Goal: Transaction & Acquisition: Purchase product/service

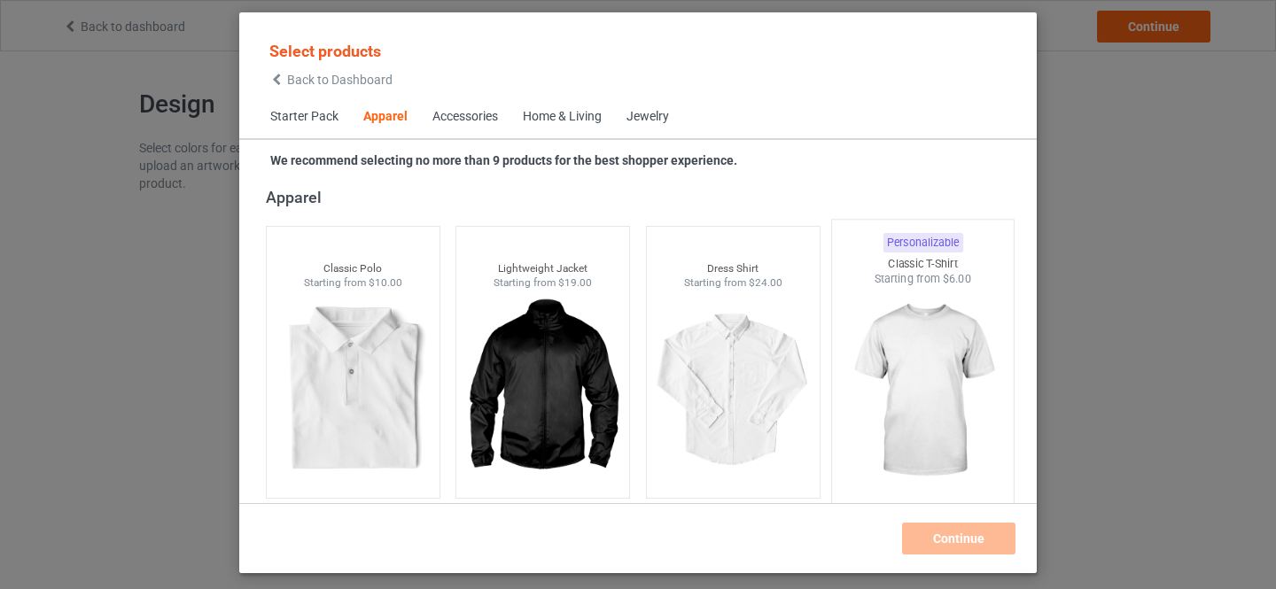
click at [895, 359] on img at bounding box center [923, 391] width 167 height 208
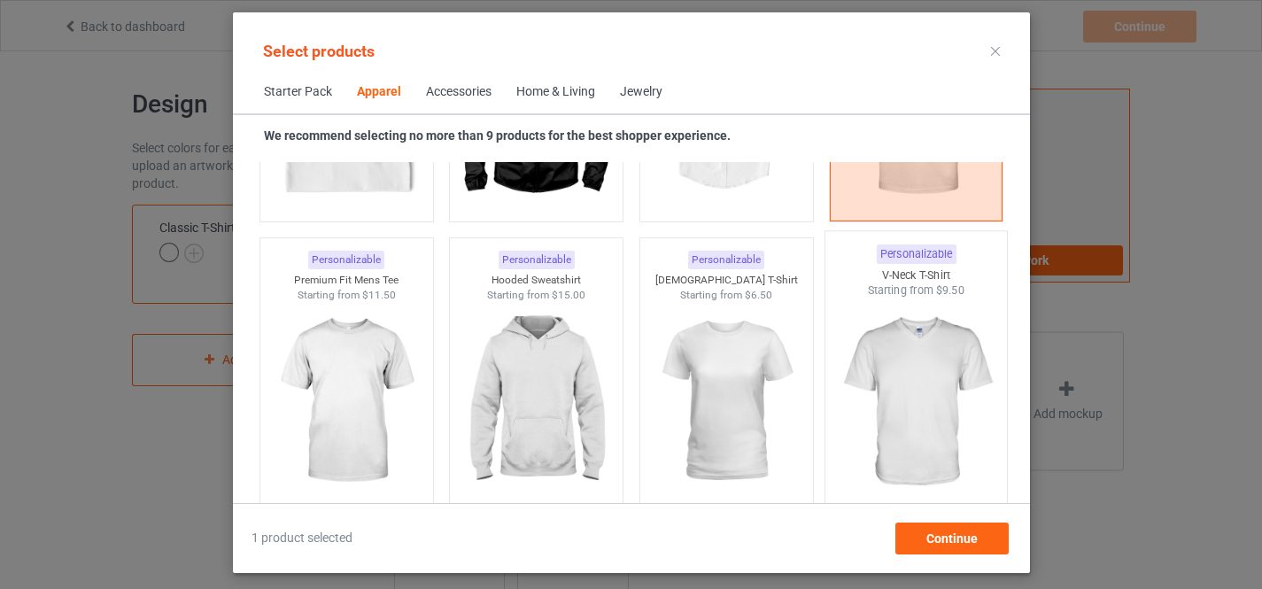
scroll to position [958, 0]
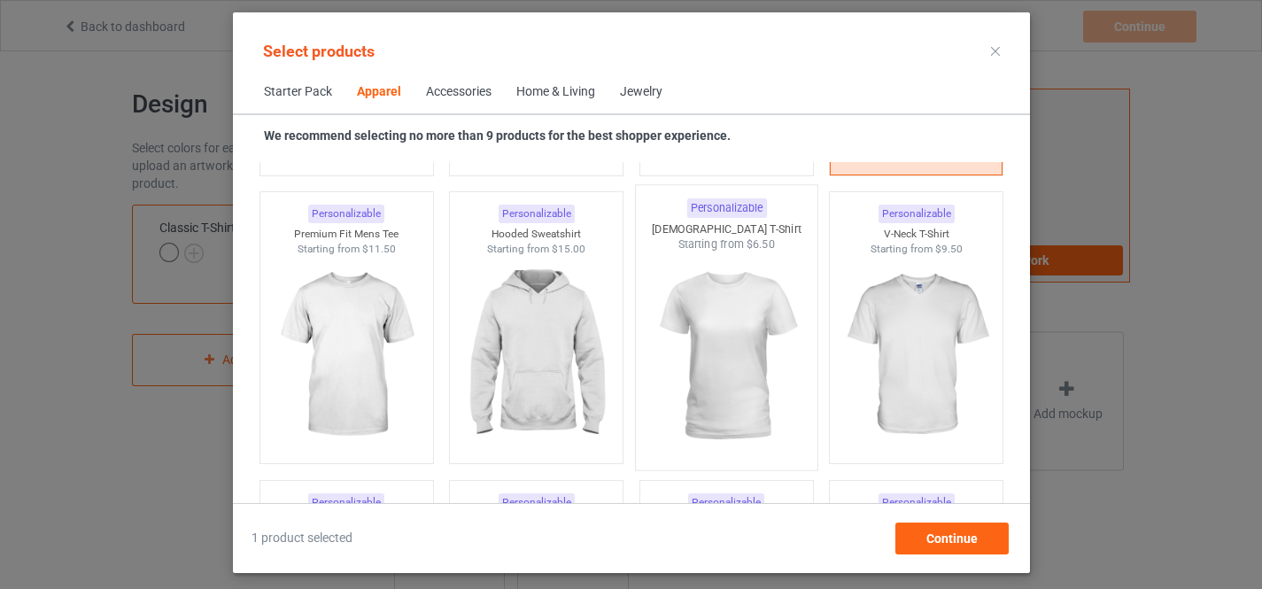
click at [708, 321] on img at bounding box center [726, 356] width 167 height 208
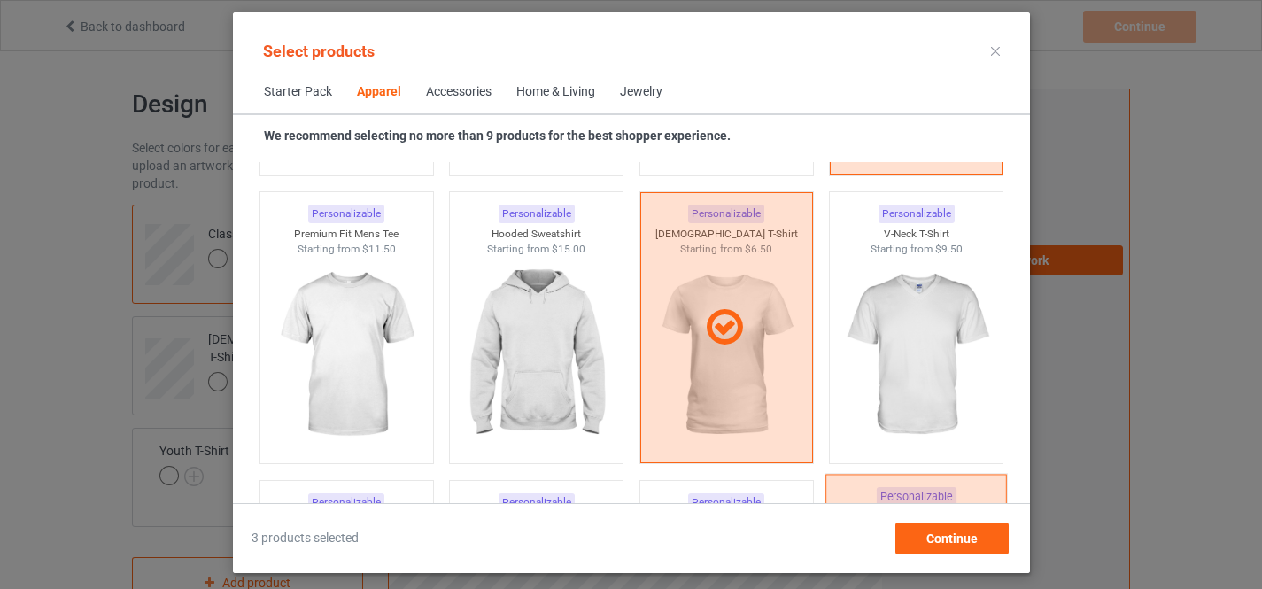
scroll to position [1255, 0]
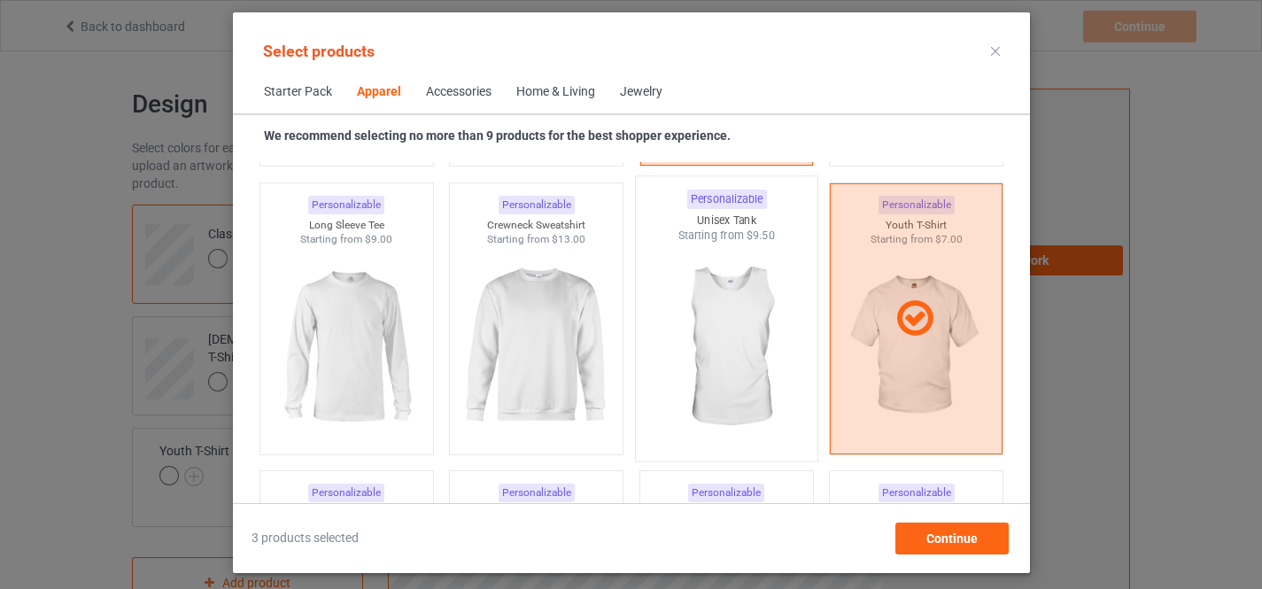
click at [712, 349] on img at bounding box center [726, 348] width 167 height 208
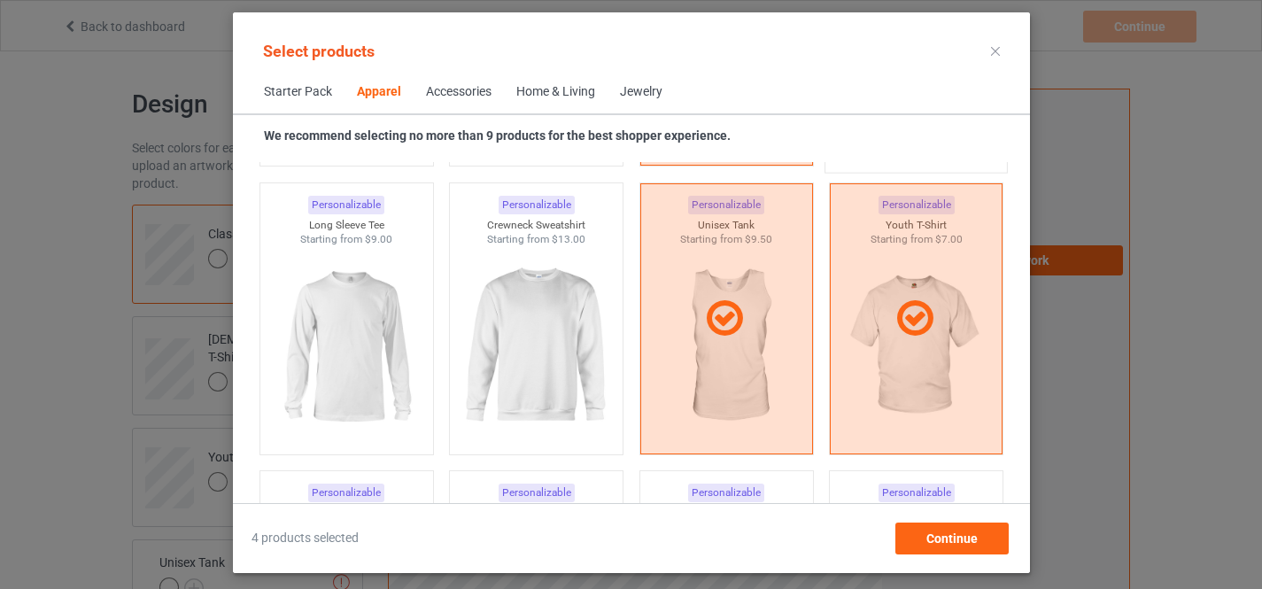
scroll to position [958, 0]
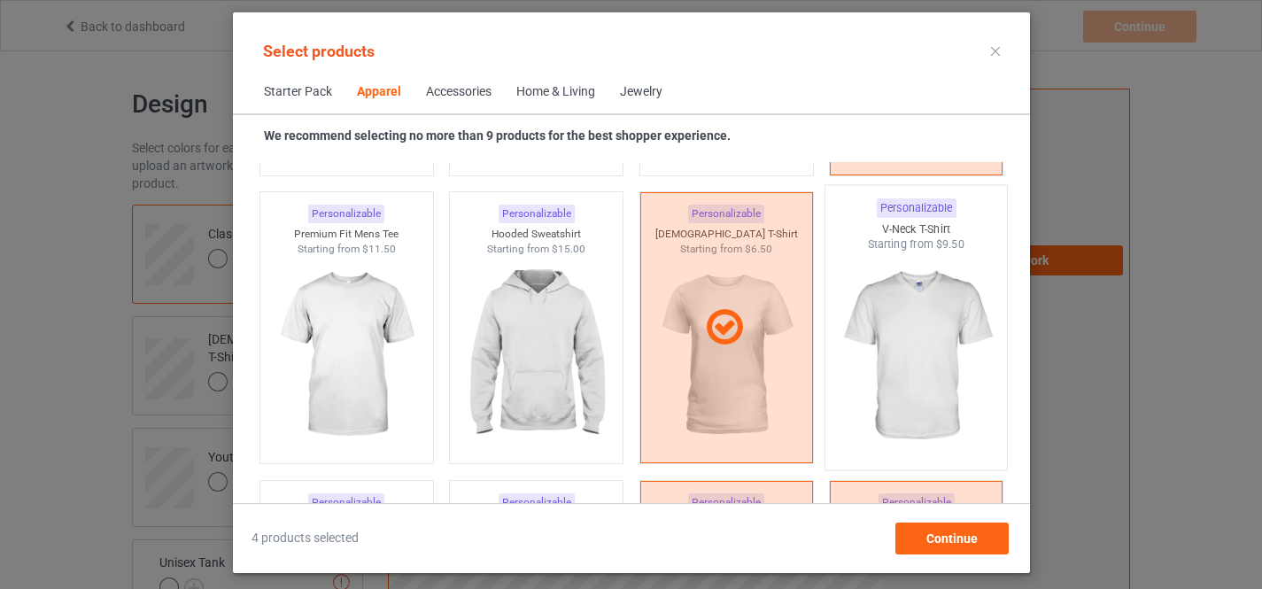
click at [881, 299] on img at bounding box center [916, 356] width 167 height 208
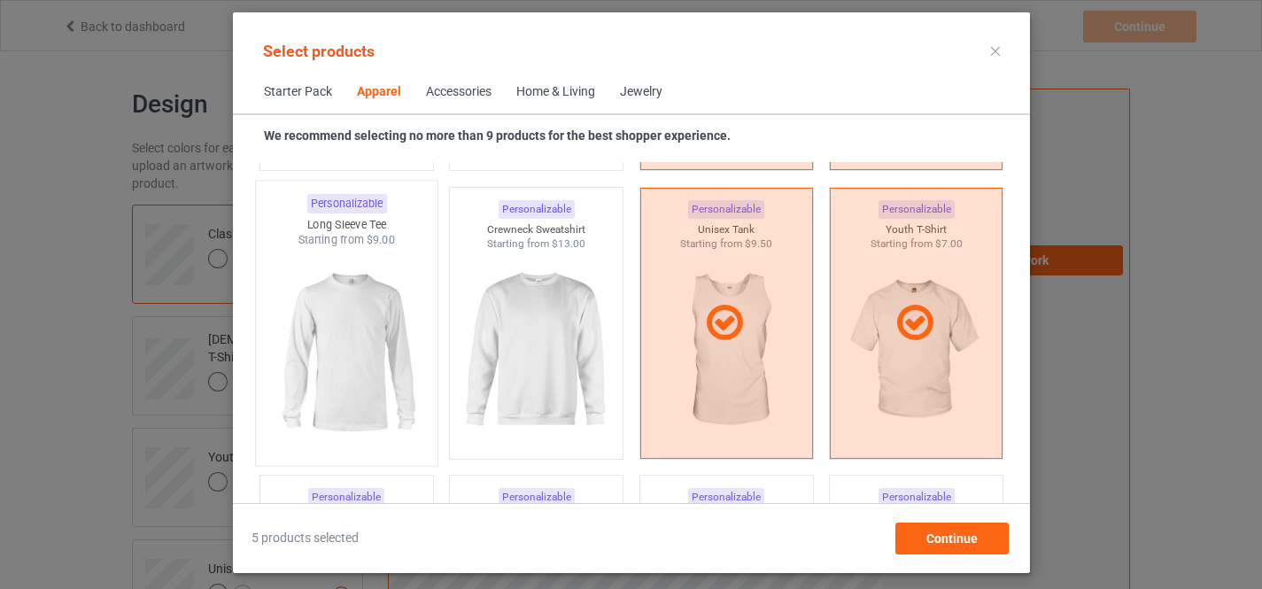
scroll to position [1255, 0]
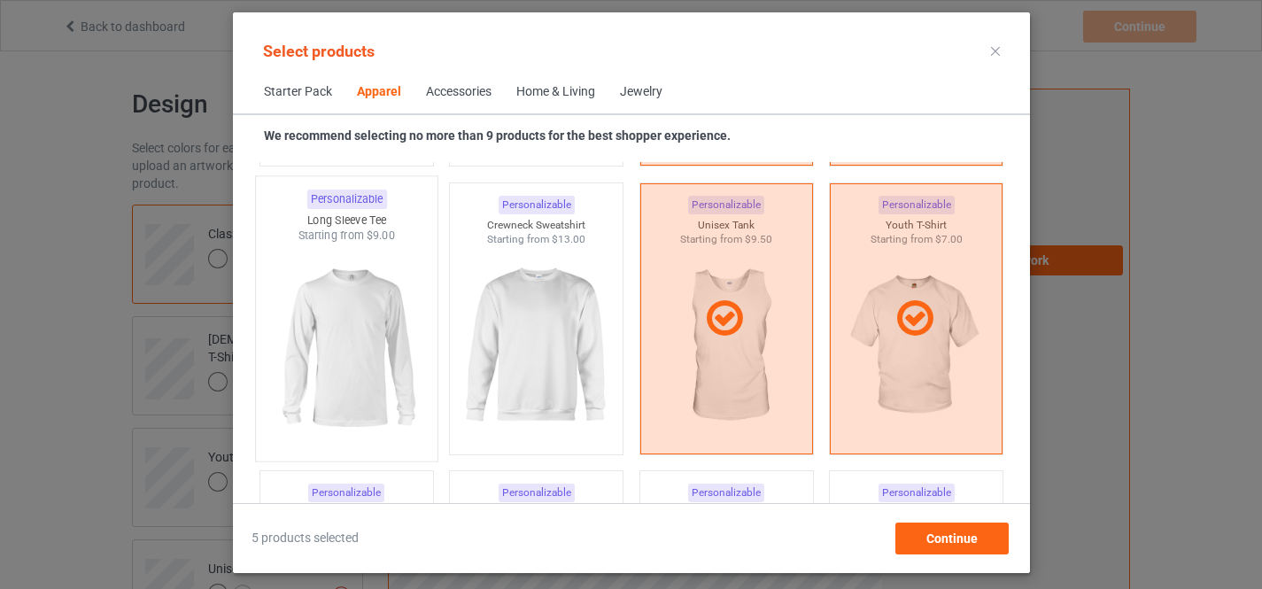
click at [345, 376] on img at bounding box center [346, 348] width 167 height 208
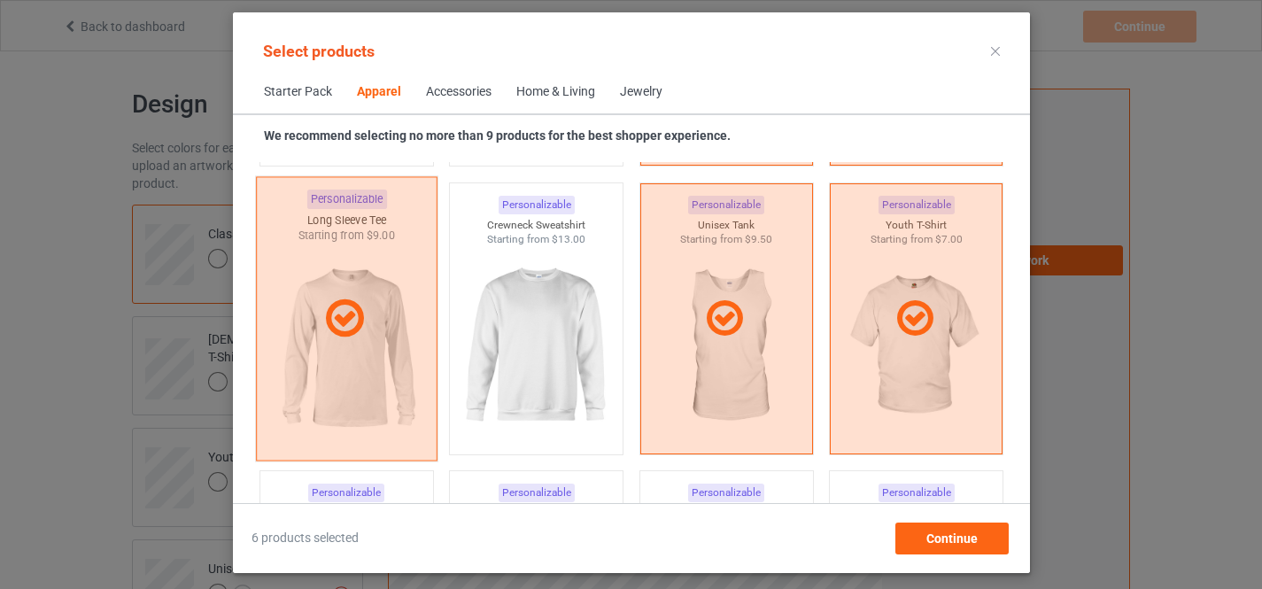
scroll to position [1516, 0]
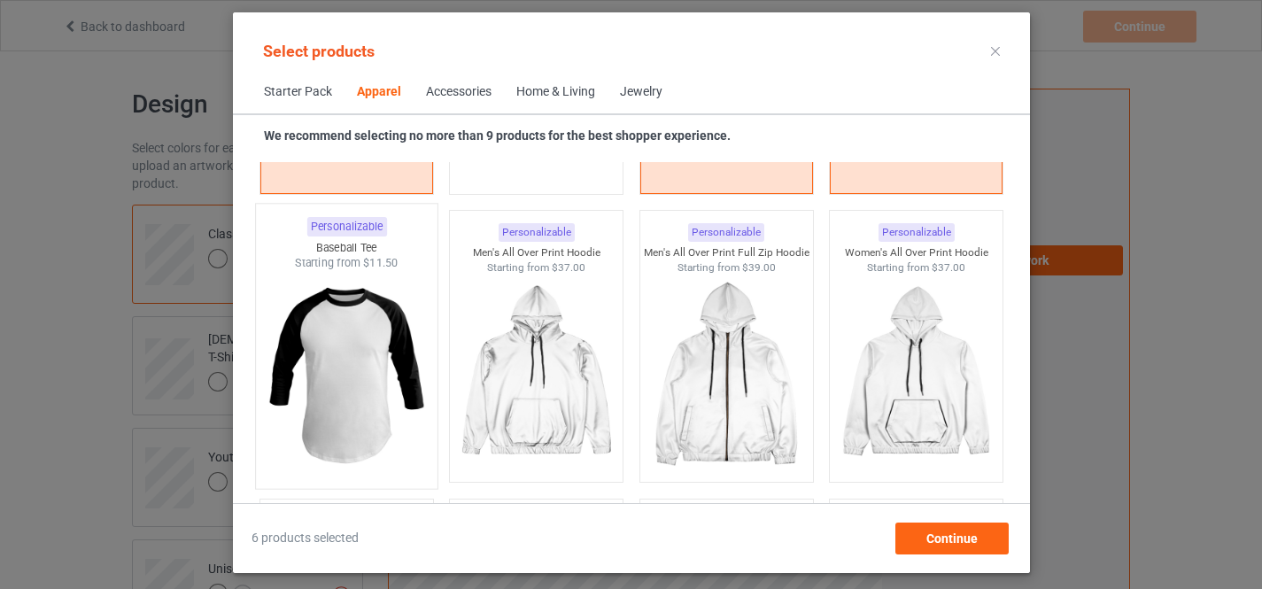
click at [341, 348] on img at bounding box center [346, 375] width 167 height 208
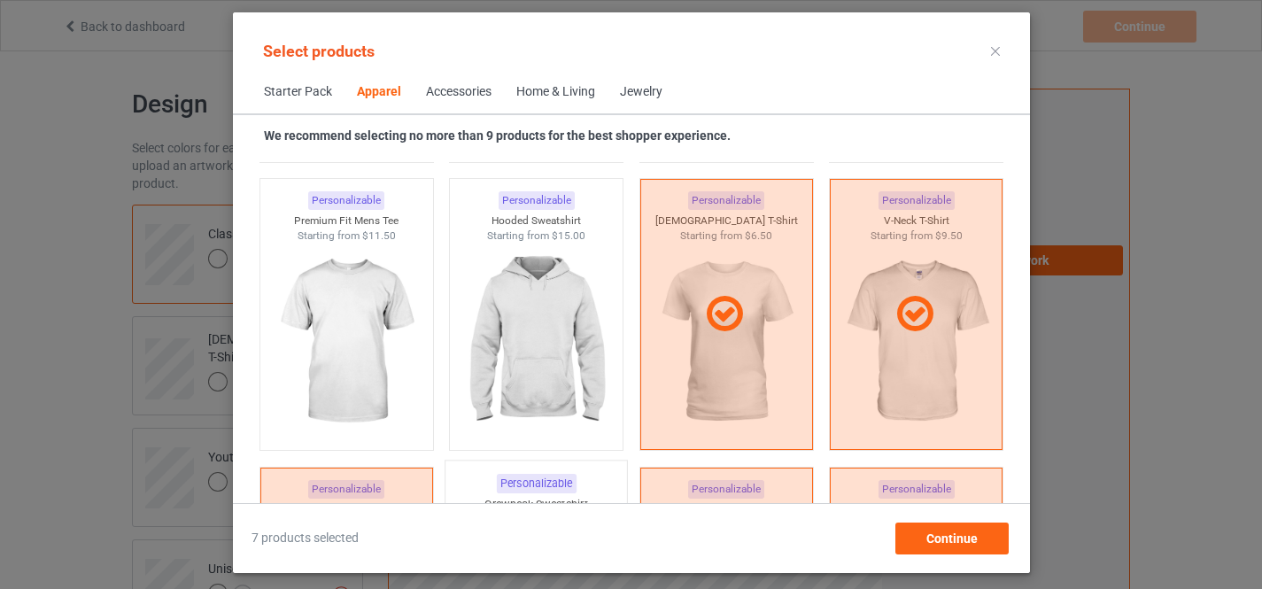
scroll to position [958, 0]
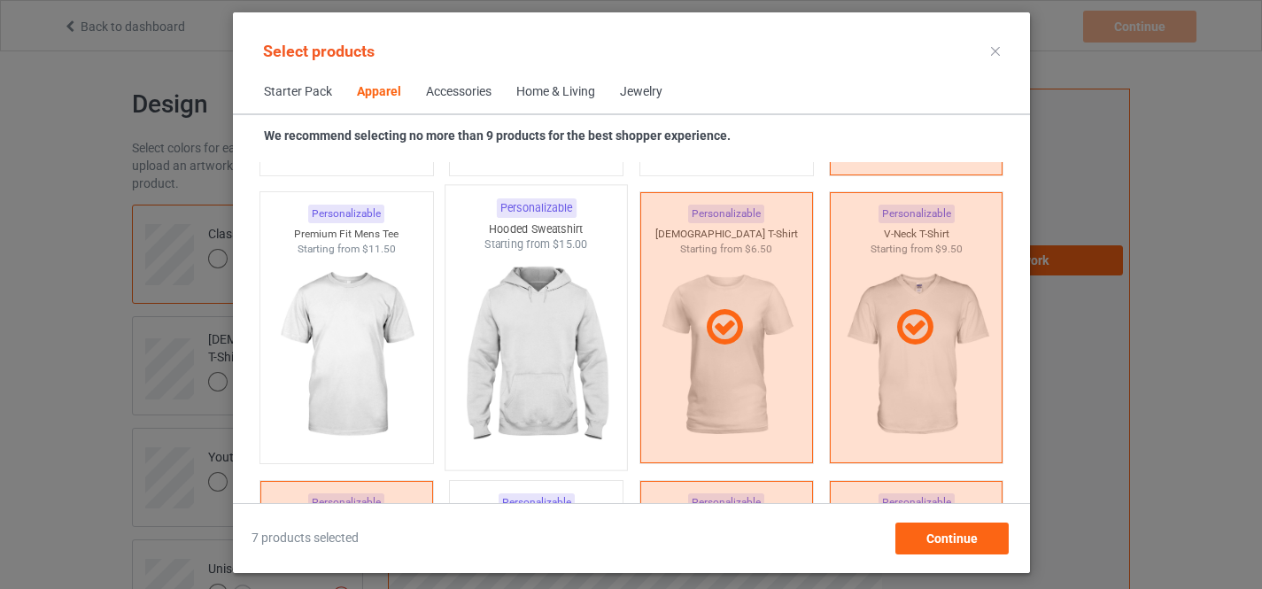
click at [511, 345] on img at bounding box center [536, 356] width 167 height 208
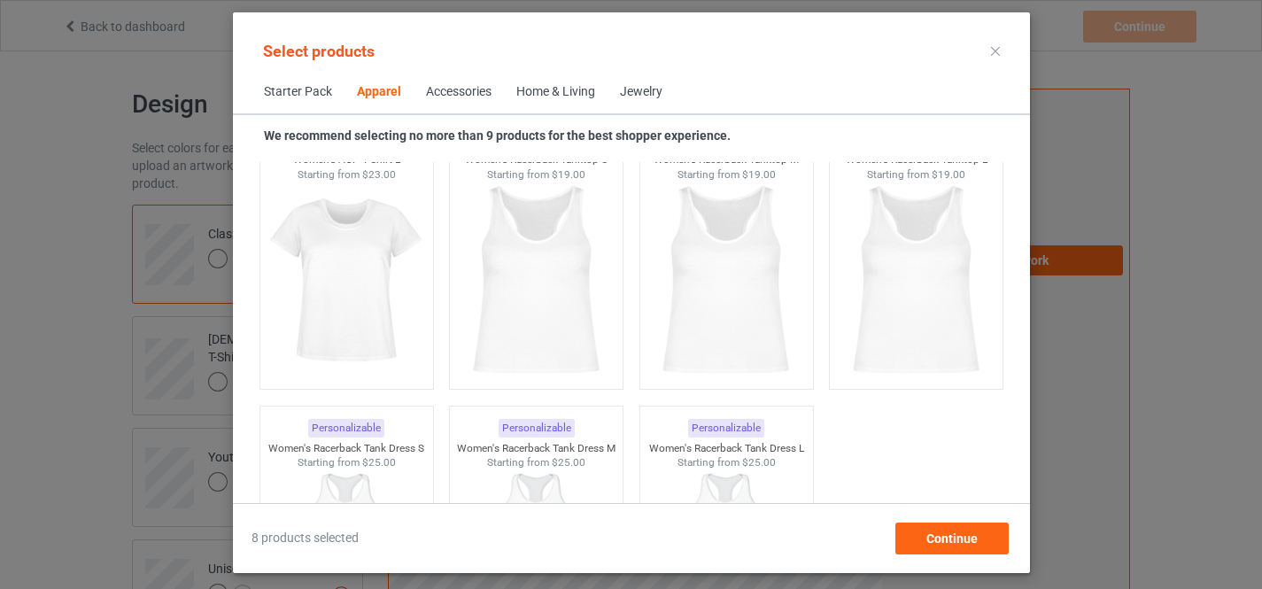
scroll to position [3636, 0]
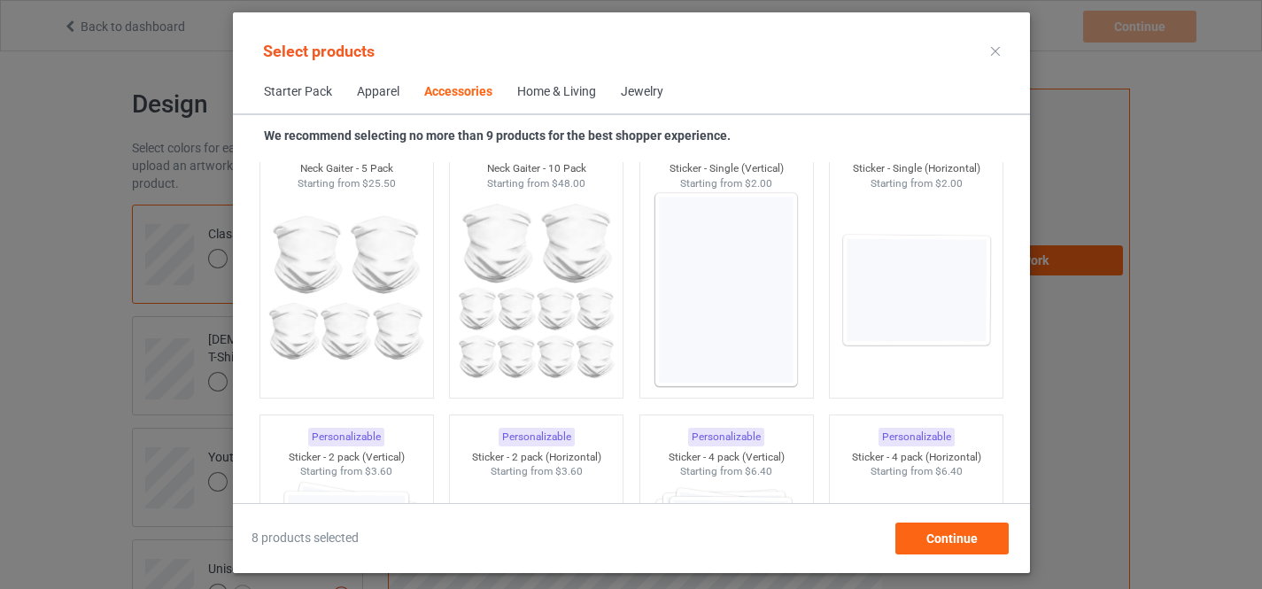
scroll to position [6017, 0]
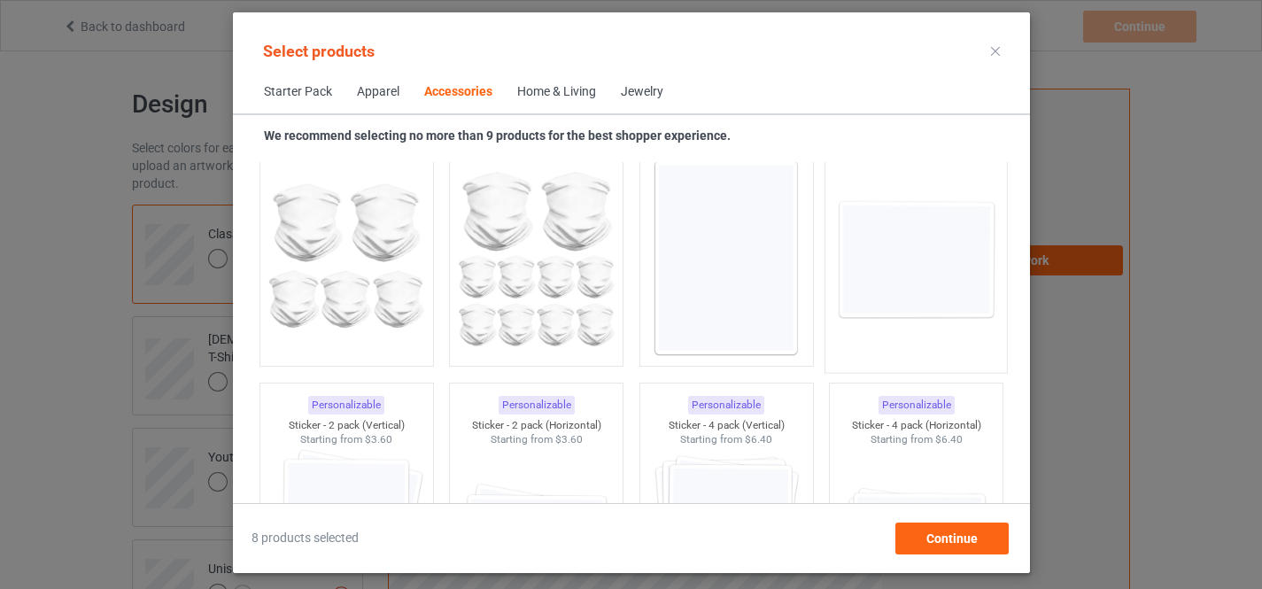
click at [888, 261] on img at bounding box center [916, 259] width 167 height 208
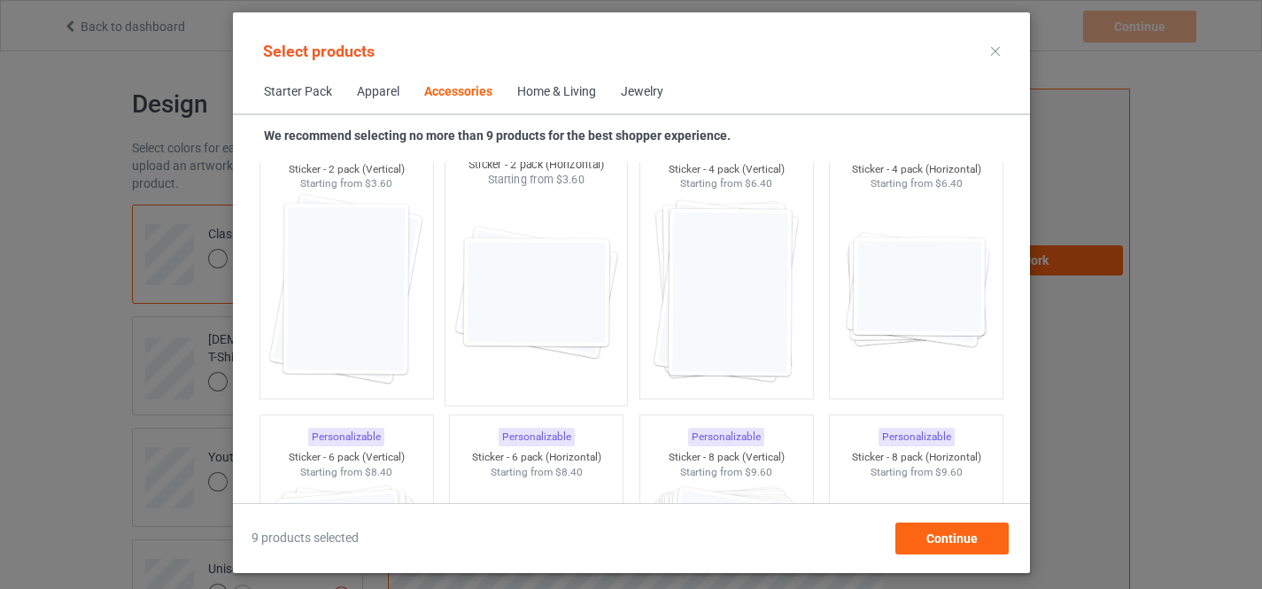
scroll to position [6315, 0]
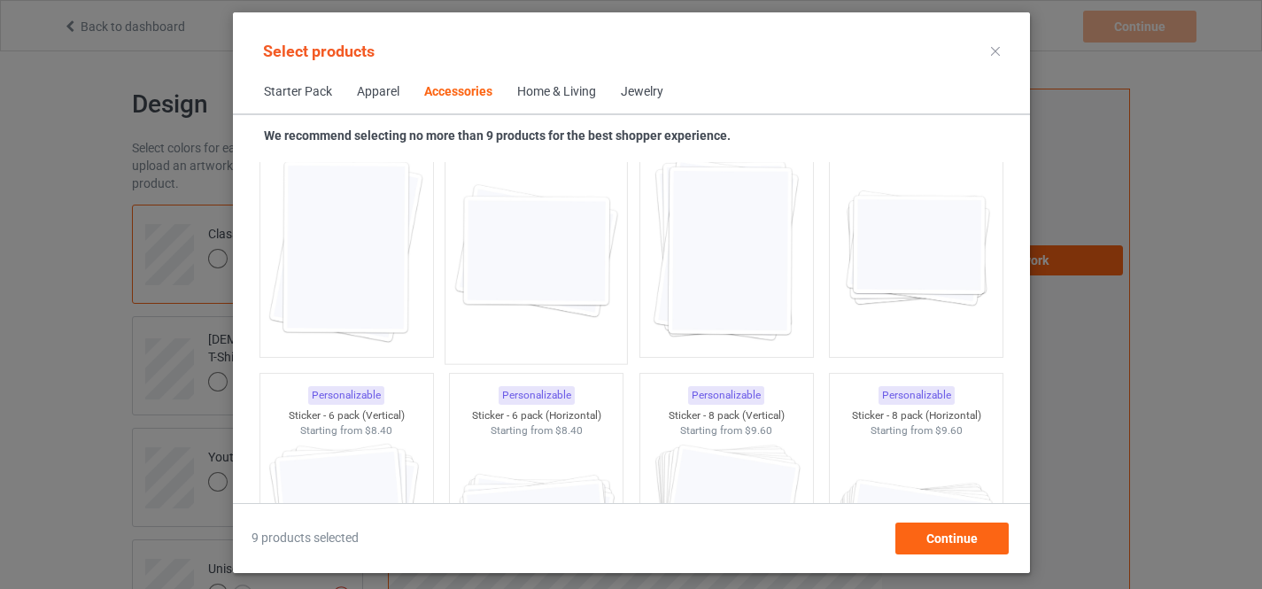
click at [555, 237] on img at bounding box center [536, 250] width 167 height 208
click at [888, 254] on img at bounding box center [916, 249] width 159 height 198
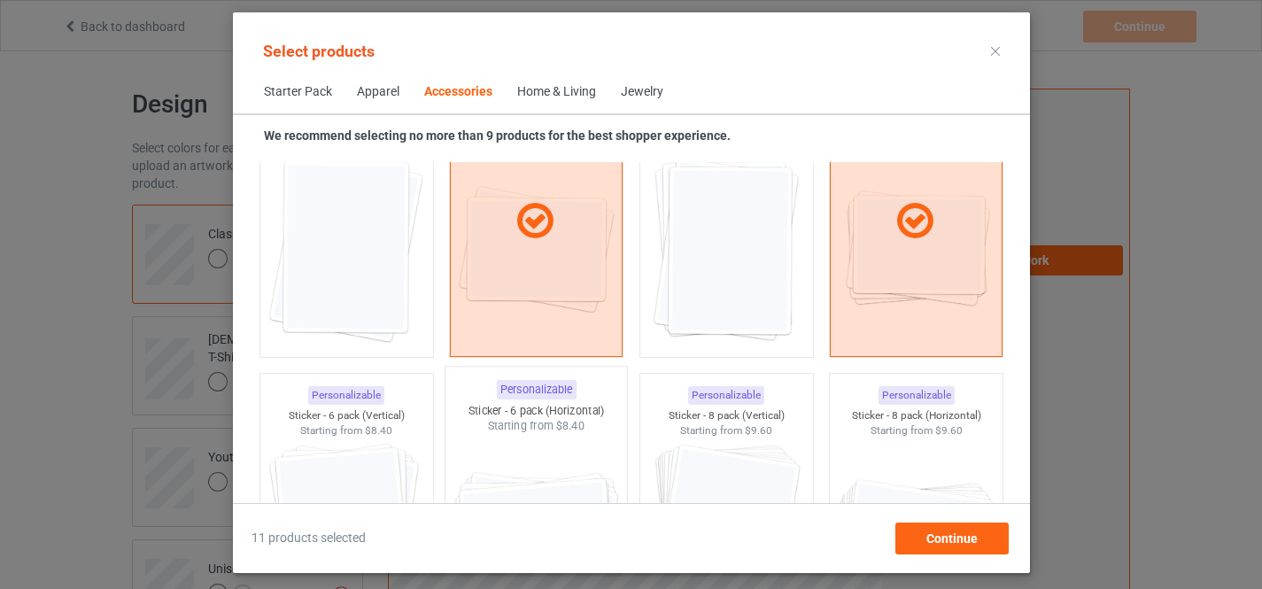
click at [509, 472] on img at bounding box center [536, 538] width 167 height 208
click at [859, 477] on img at bounding box center [916, 538] width 167 height 208
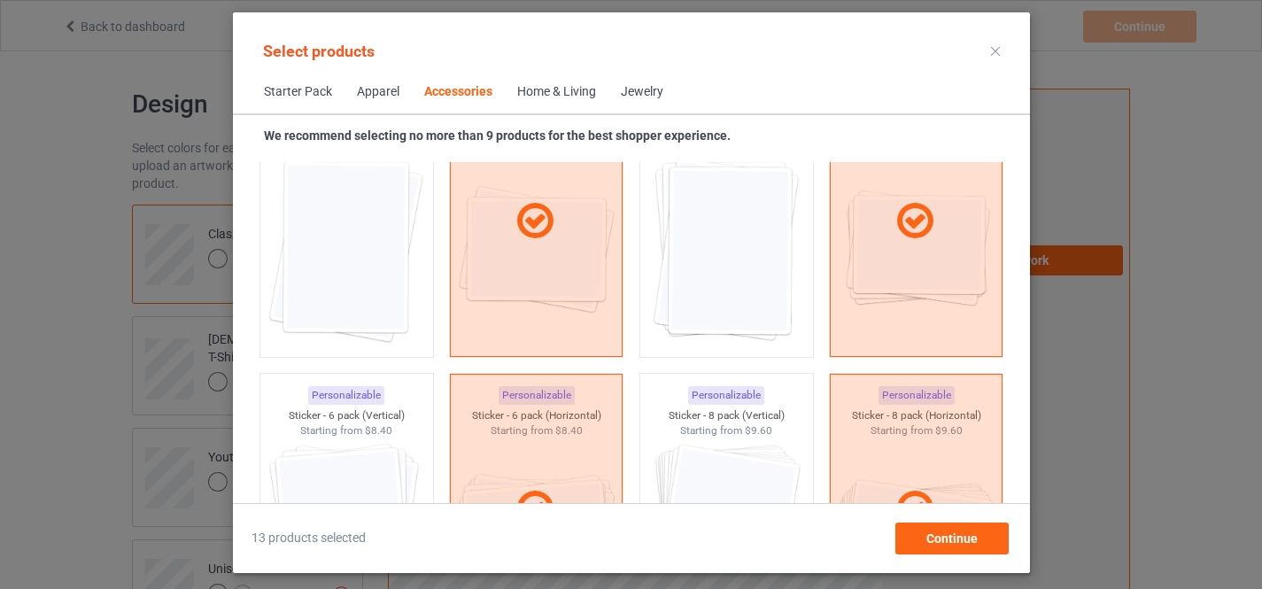
scroll to position [6612, 0]
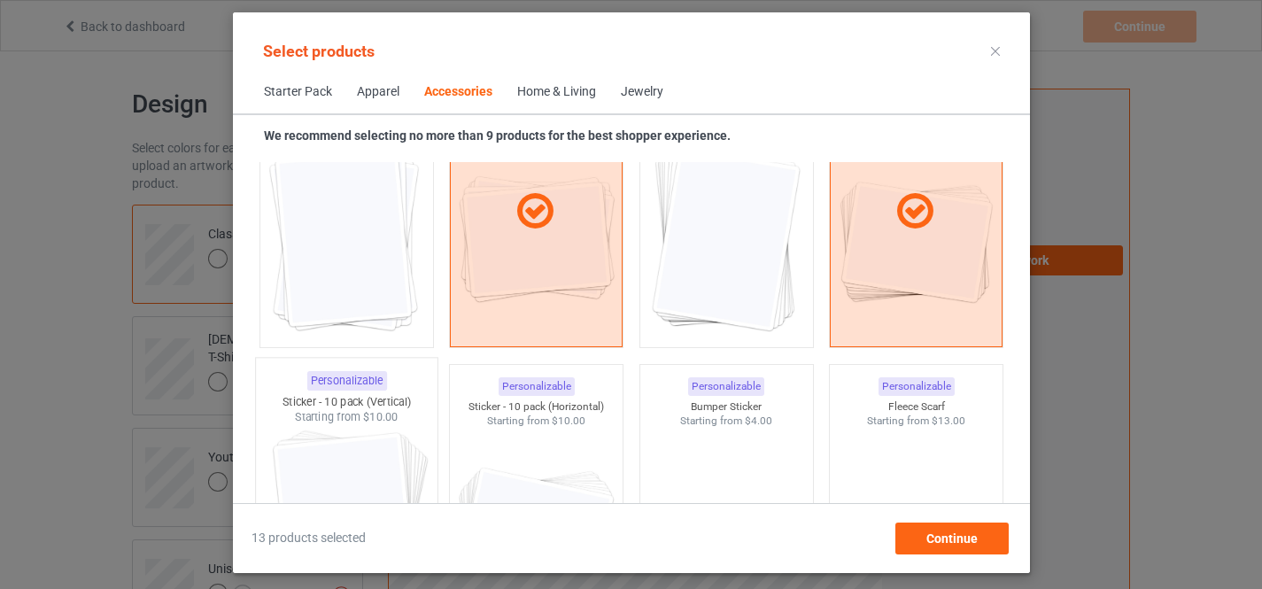
click at [372, 465] on img at bounding box center [346, 529] width 167 height 208
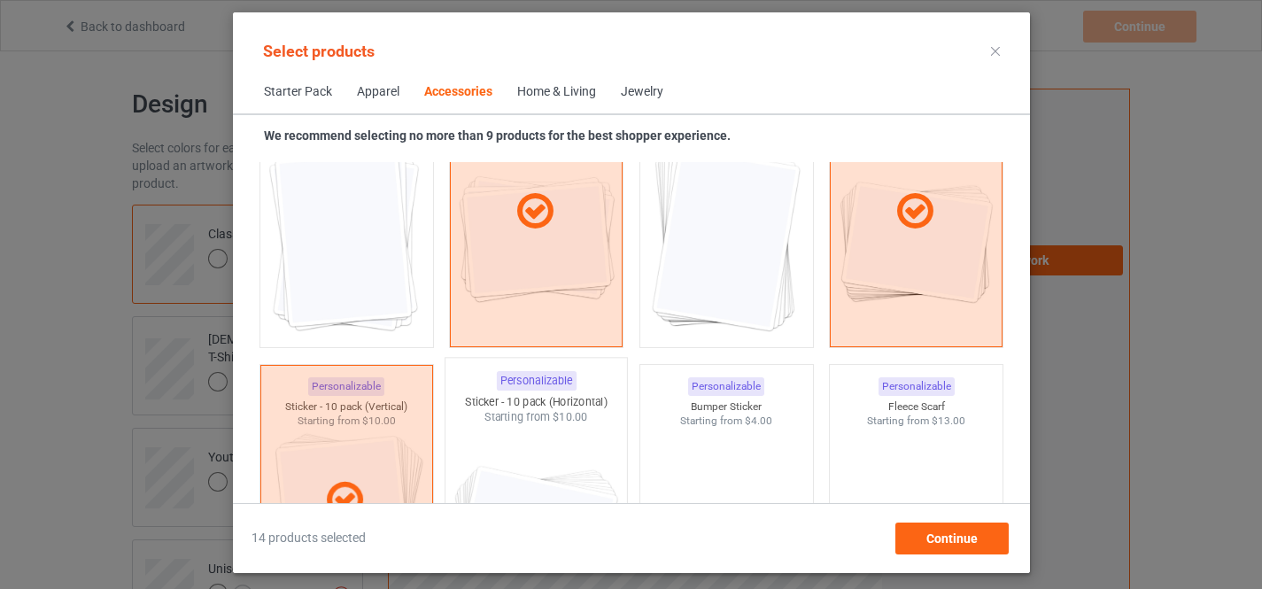
click at [494, 477] on img at bounding box center [536, 529] width 167 height 208
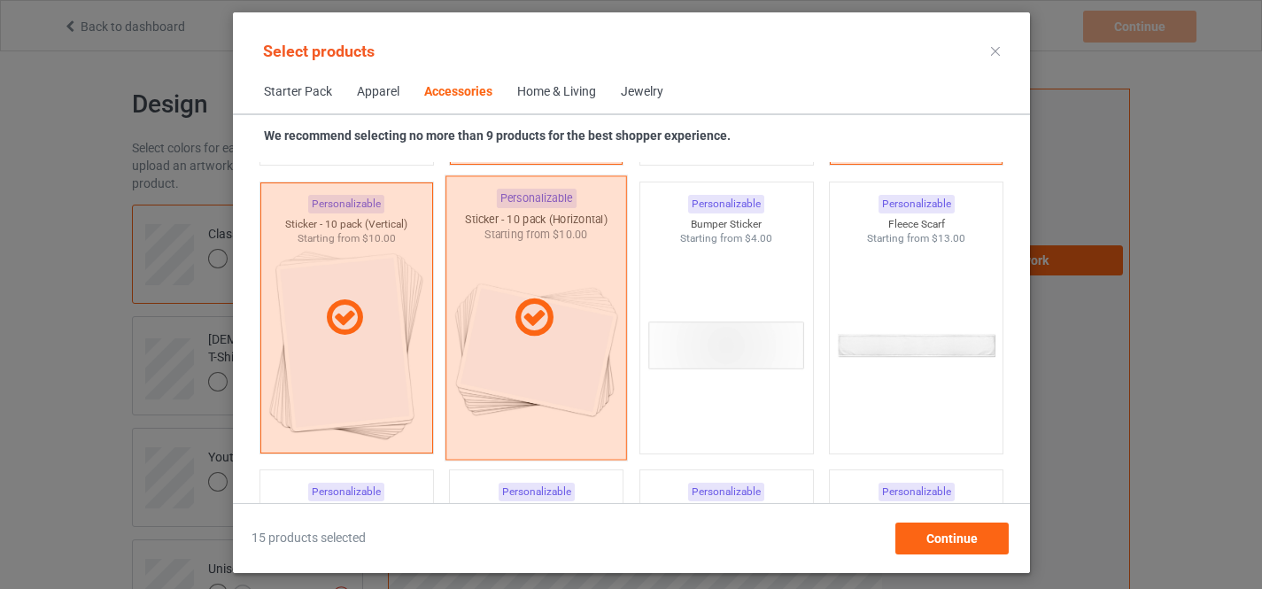
scroll to position [6878, 0]
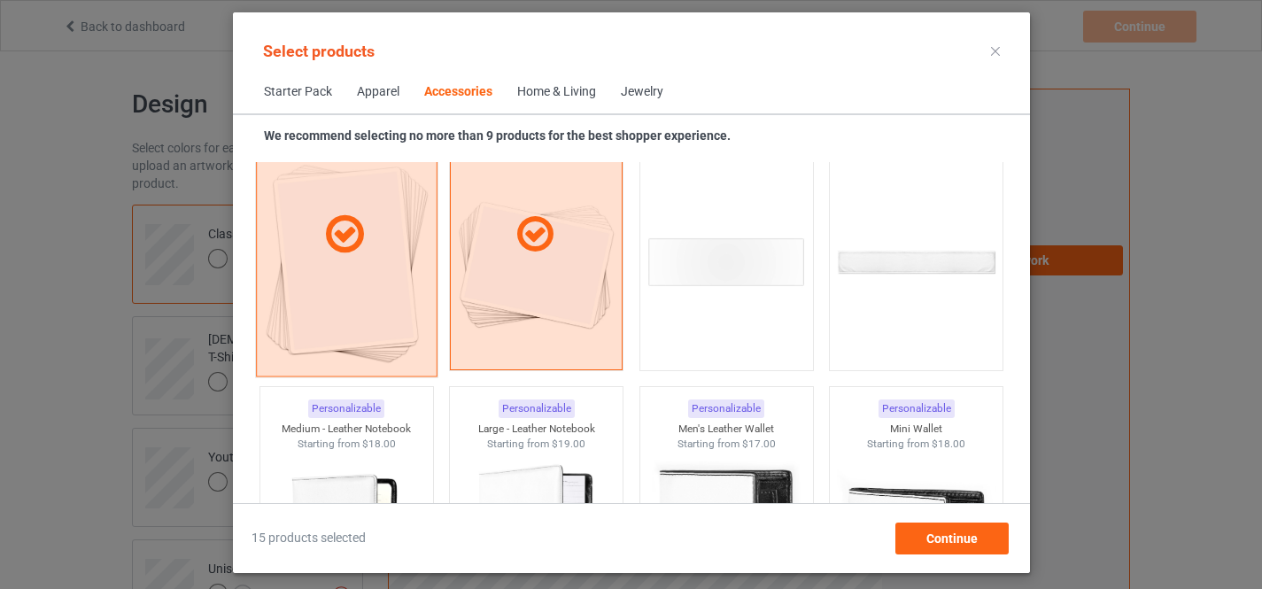
click at [371, 299] on div at bounding box center [346, 234] width 182 height 284
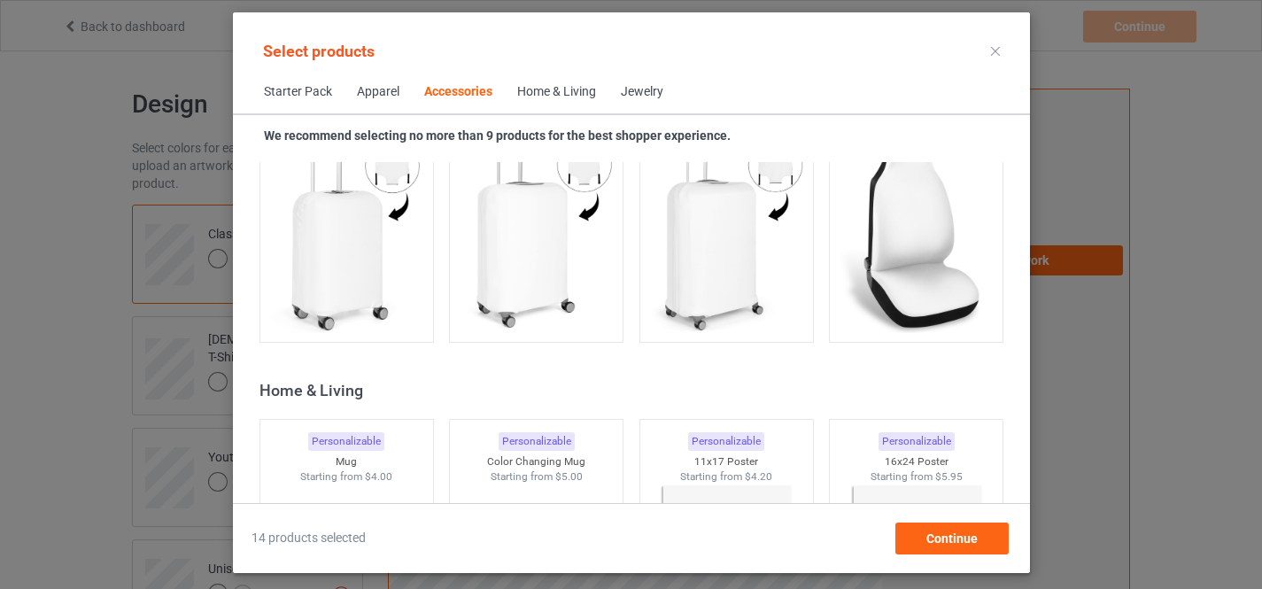
scroll to position [7966, 0]
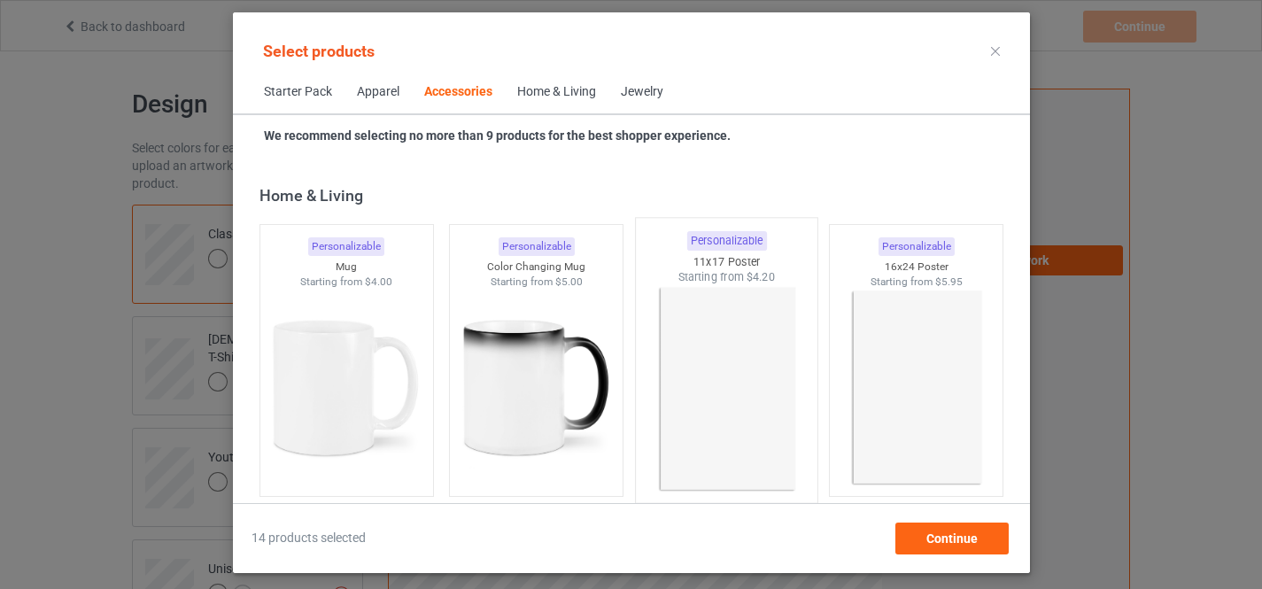
click at [334, 361] on img at bounding box center [346, 388] width 159 height 198
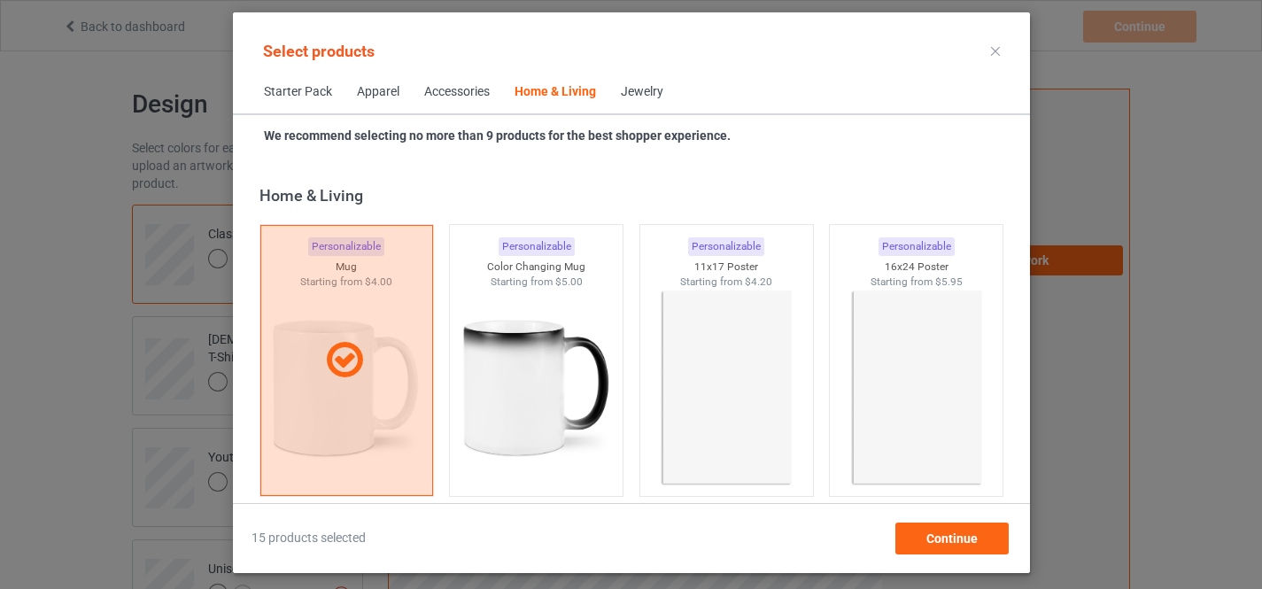
scroll to position [8069, 0]
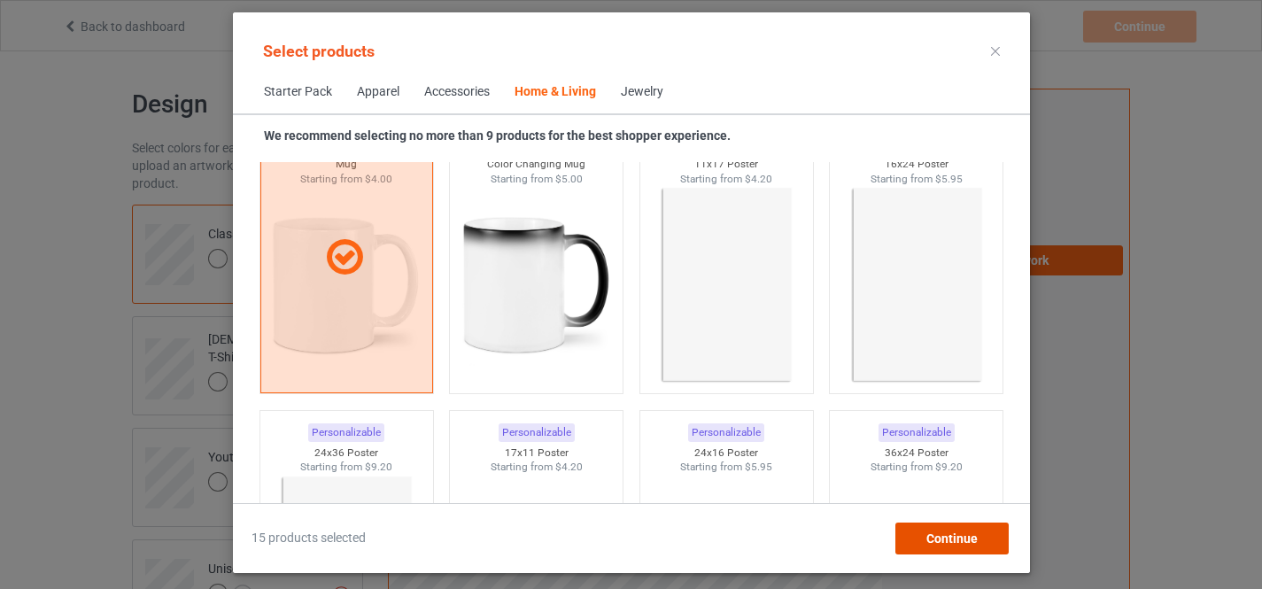
click at [930, 540] on span "Continue" at bounding box center [951, 538] width 51 height 14
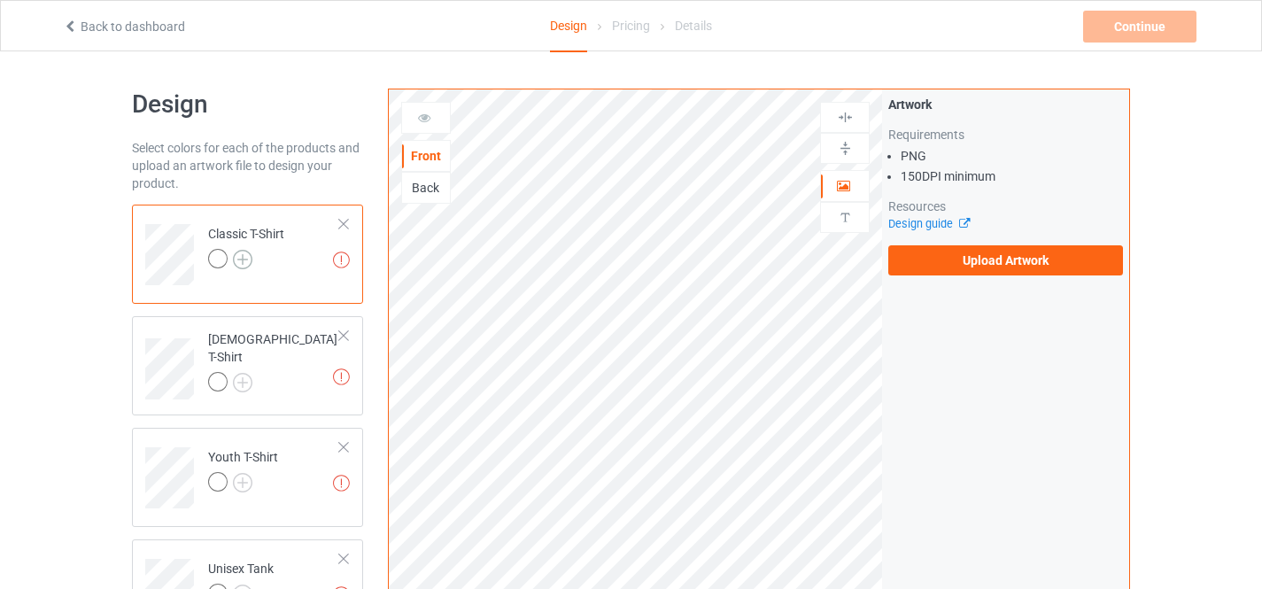
click at [246, 260] on img at bounding box center [242, 259] width 19 height 19
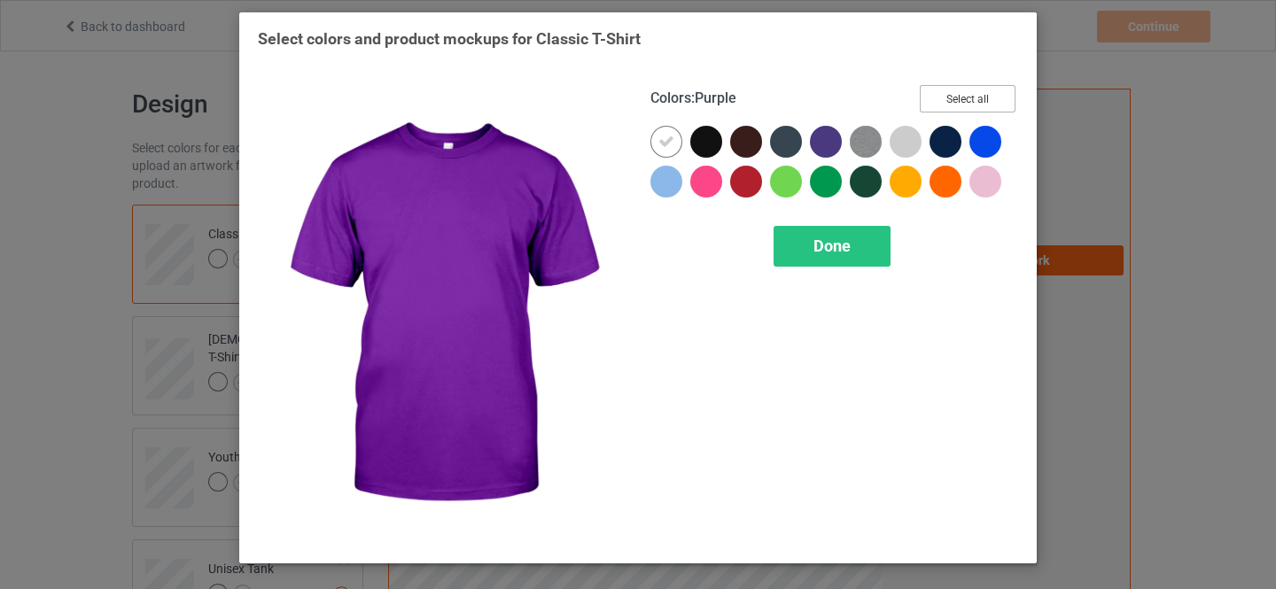
click at [963, 94] on button "Select all" at bounding box center [967, 98] width 96 height 27
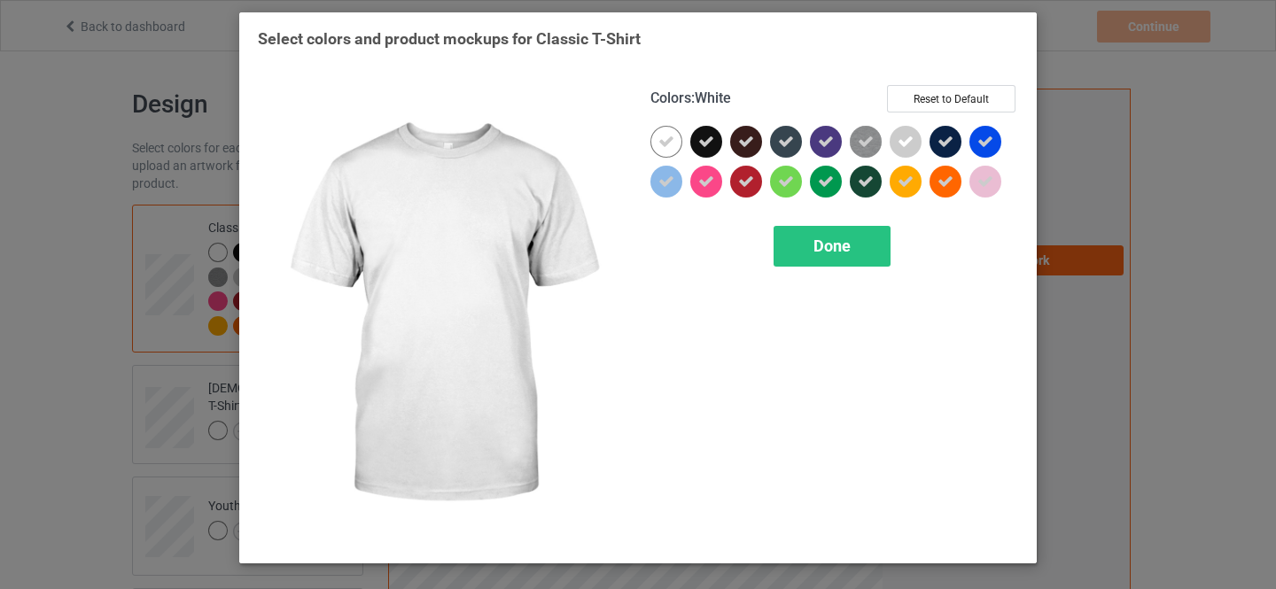
click at [665, 141] on icon at bounding box center [666, 142] width 16 height 16
click at [668, 138] on div at bounding box center [666, 142] width 32 height 32
click at [821, 242] on span "Done" at bounding box center [831, 246] width 37 height 19
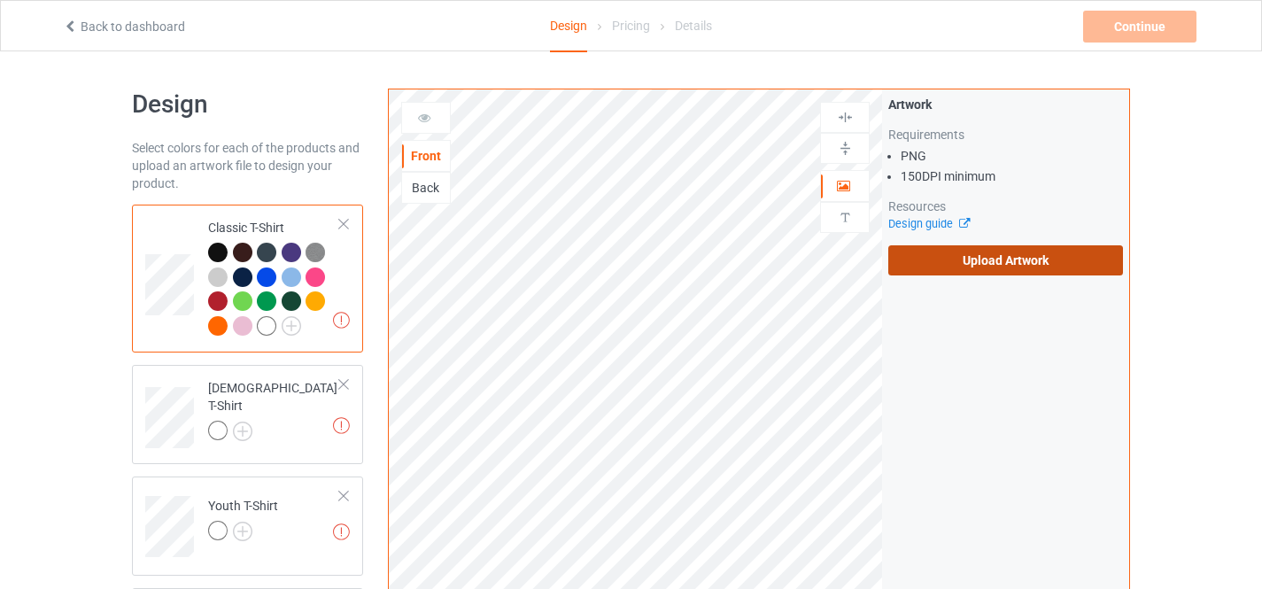
click at [978, 261] on label "Upload Artwork" at bounding box center [1005, 260] width 235 height 30
click at [0, 0] on input "Upload Artwork" at bounding box center [0, 0] width 0 height 0
click at [989, 266] on label "Upload Artwork" at bounding box center [1005, 260] width 235 height 30
click at [0, 0] on input "Upload Artwork" at bounding box center [0, 0] width 0 height 0
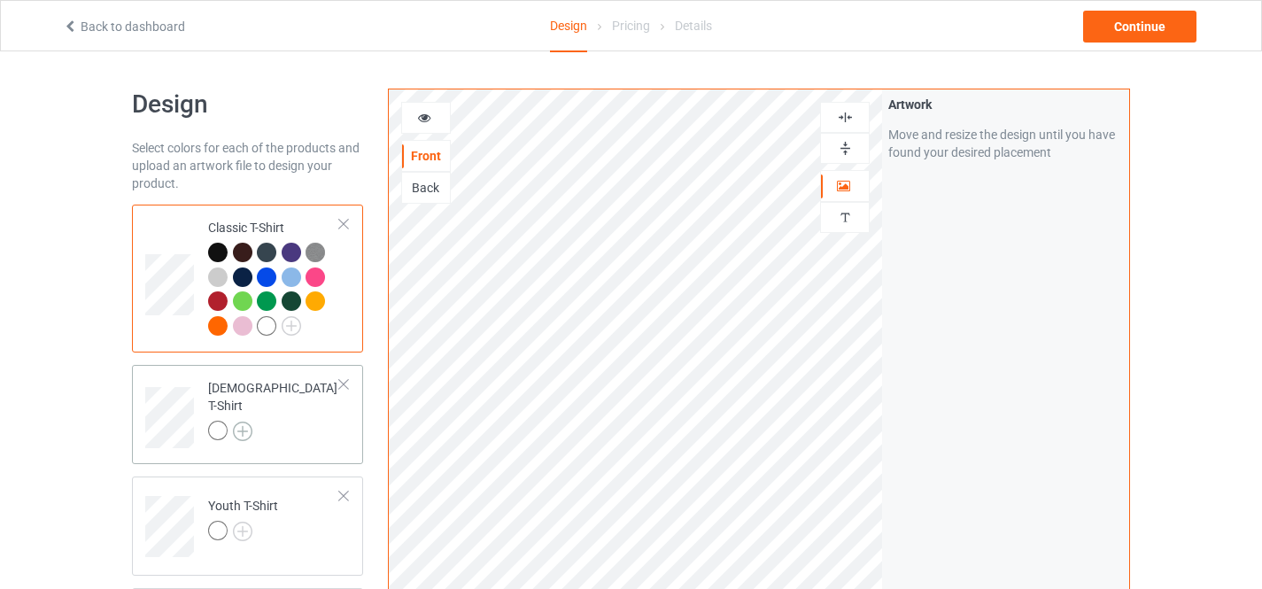
click at [246, 423] on img at bounding box center [242, 431] width 19 height 19
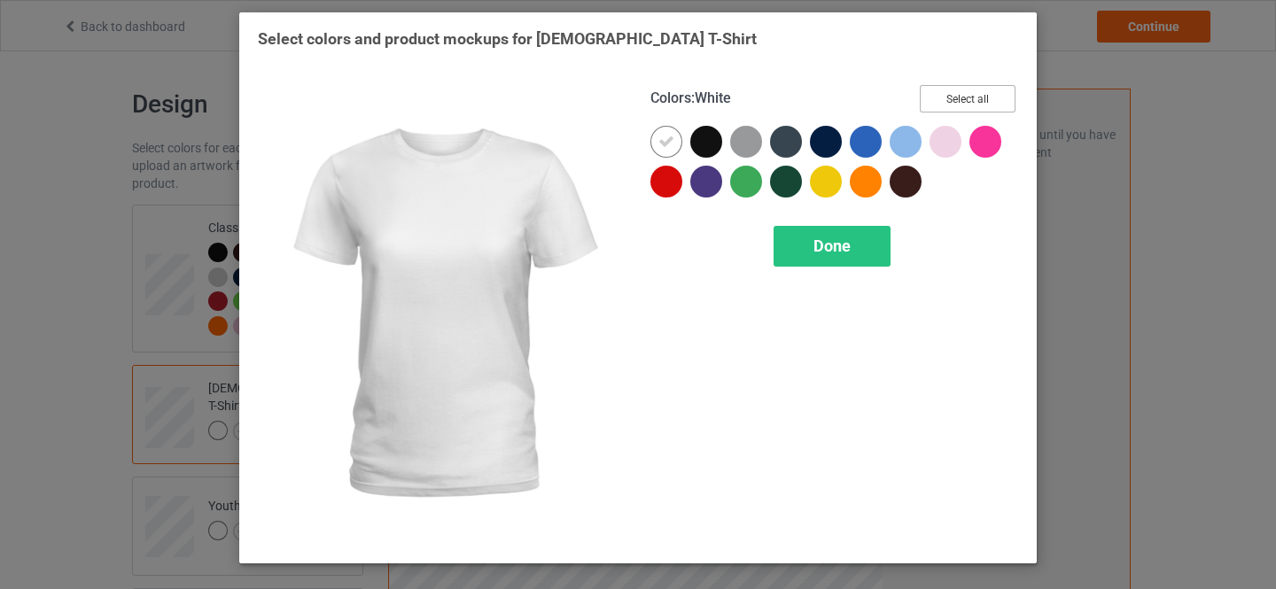
click at [958, 104] on button "Select all" at bounding box center [967, 98] width 96 height 27
click at [661, 145] on icon at bounding box center [666, 142] width 16 height 16
click at [665, 141] on div at bounding box center [666, 142] width 32 height 32
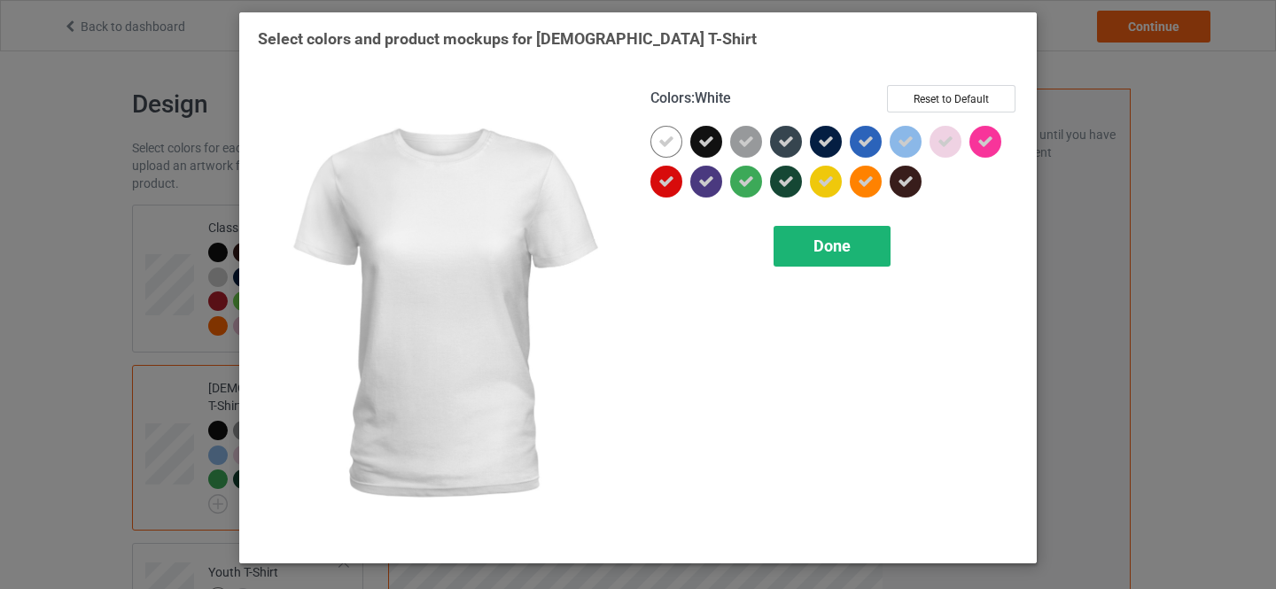
click at [815, 245] on span "Done" at bounding box center [831, 246] width 37 height 19
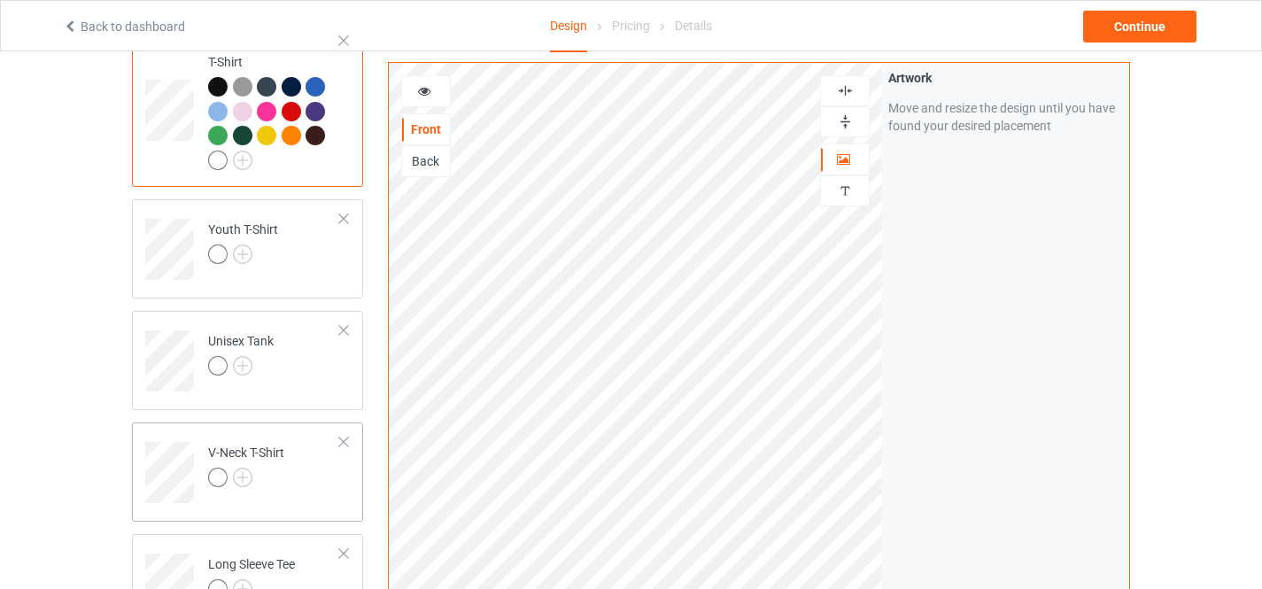
scroll to position [337, 0]
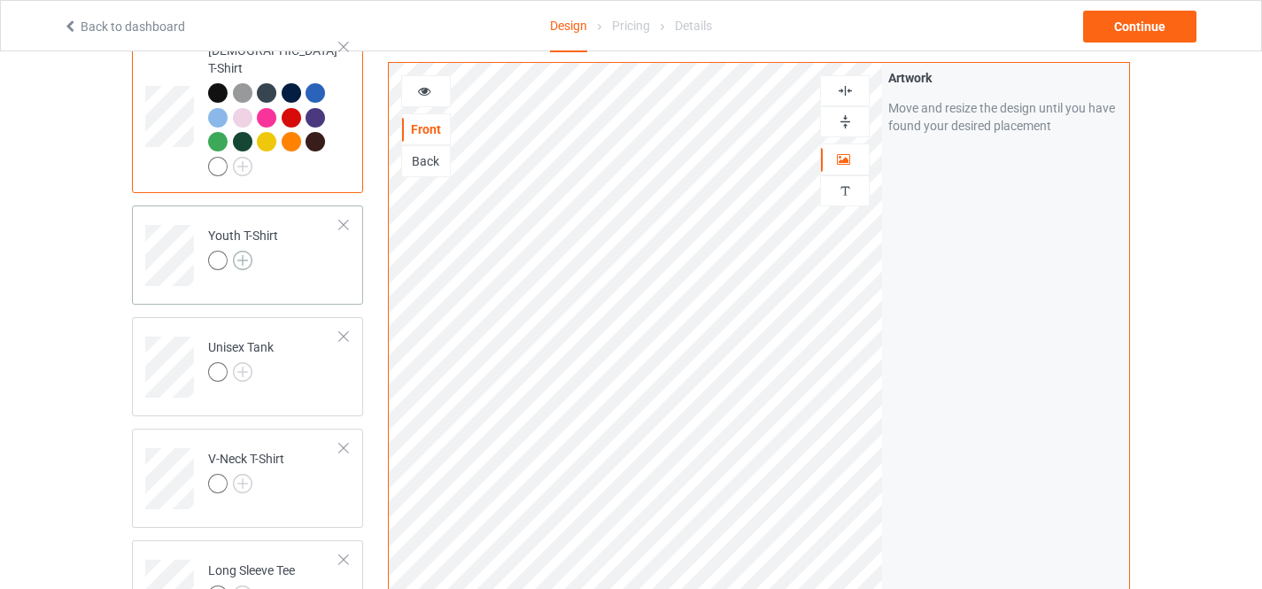
click at [243, 251] on img at bounding box center [242, 260] width 19 height 19
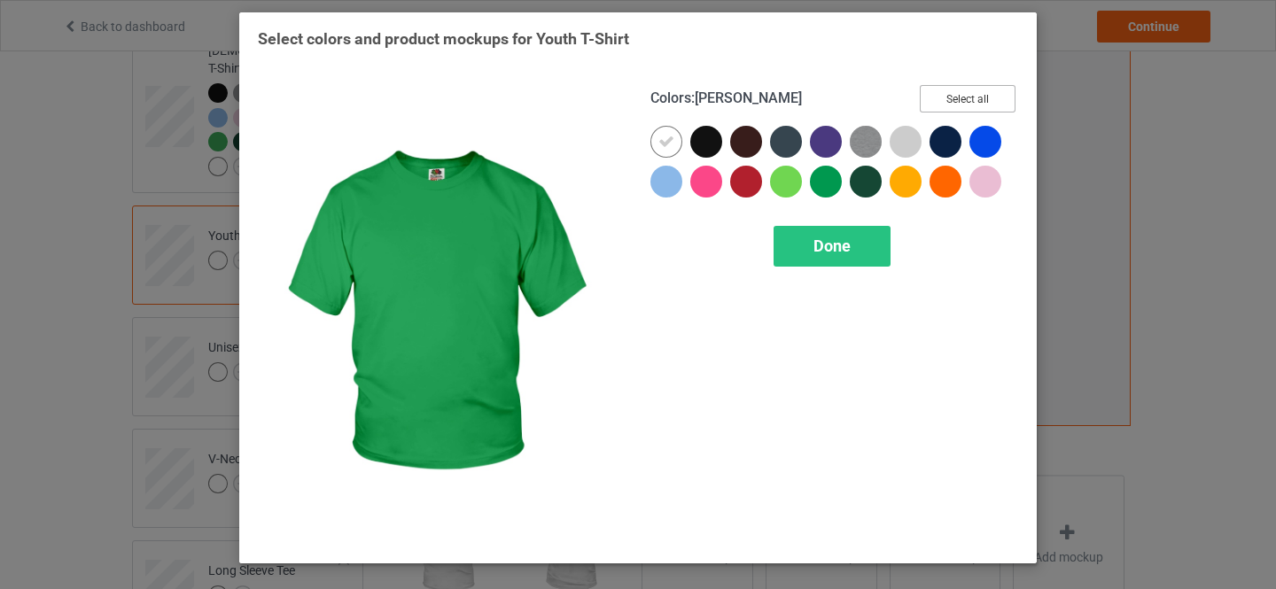
click at [966, 103] on button "Select all" at bounding box center [967, 98] width 96 height 27
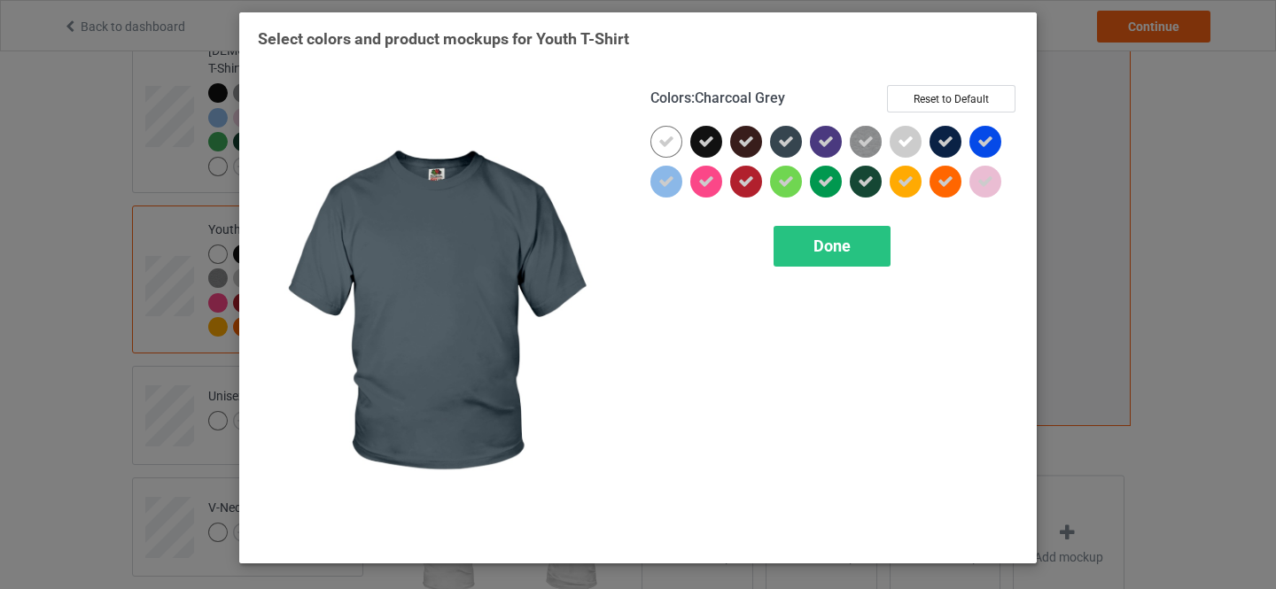
click at [667, 138] on icon at bounding box center [666, 142] width 16 height 16
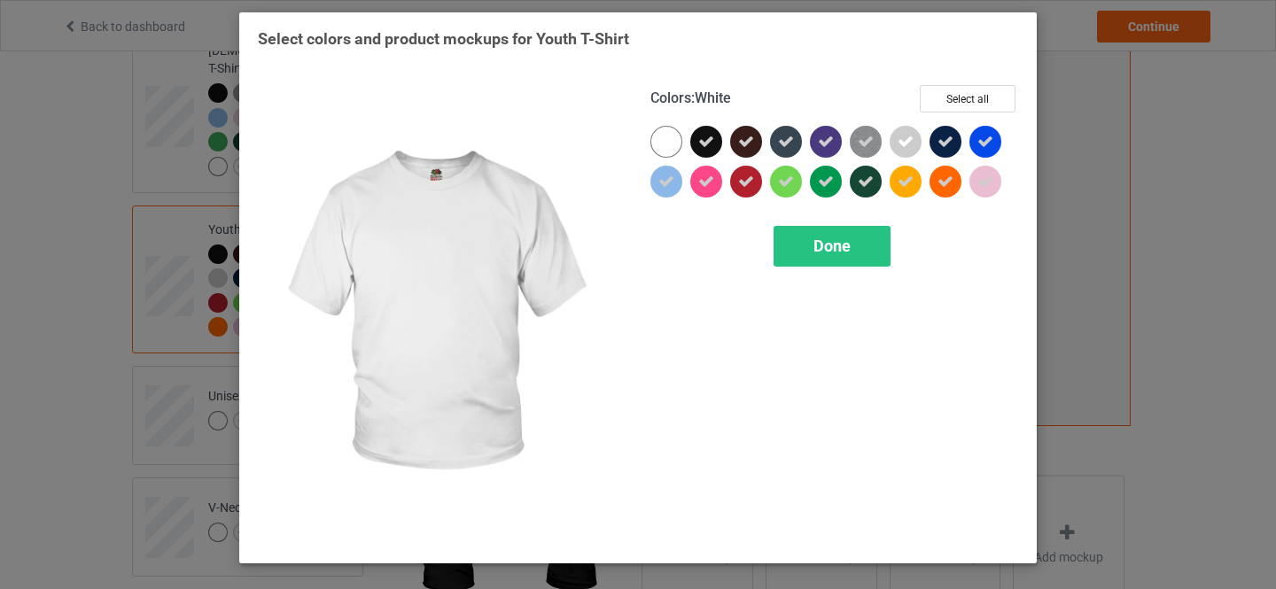
click at [668, 136] on div at bounding box center [666, 142] width 32 height 32
click at [836, 250] on span "Done" at bounding box center [831, 246] width 37 height 19
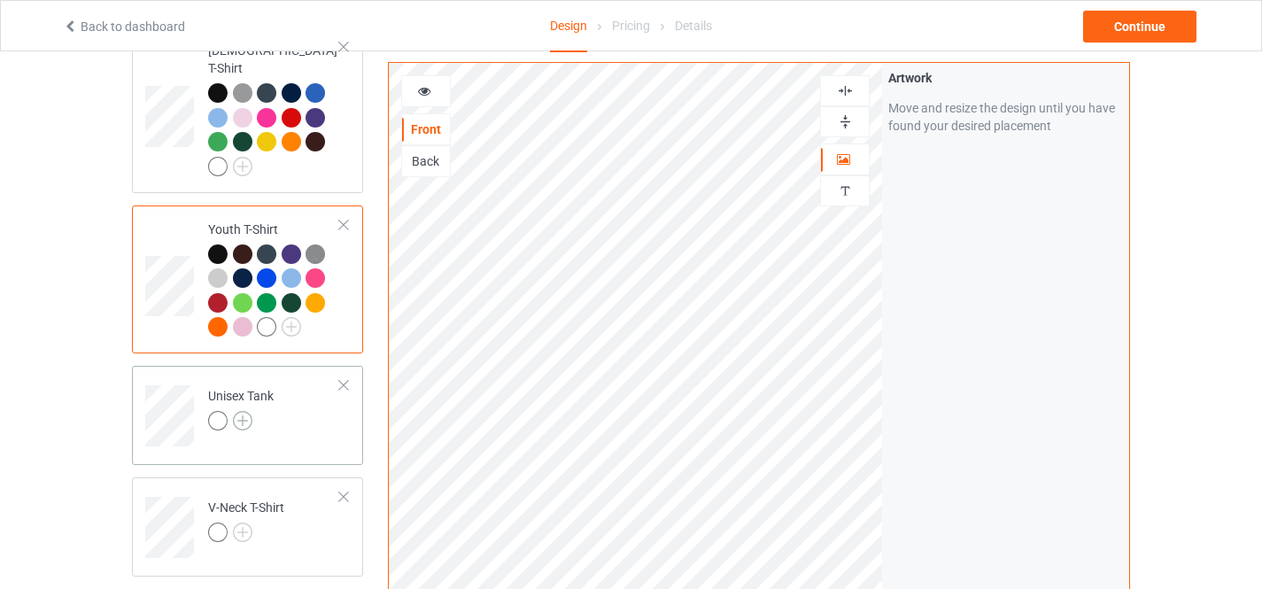
click at [241, 411] on img at bounding box center [242, 420] width 19 height 19
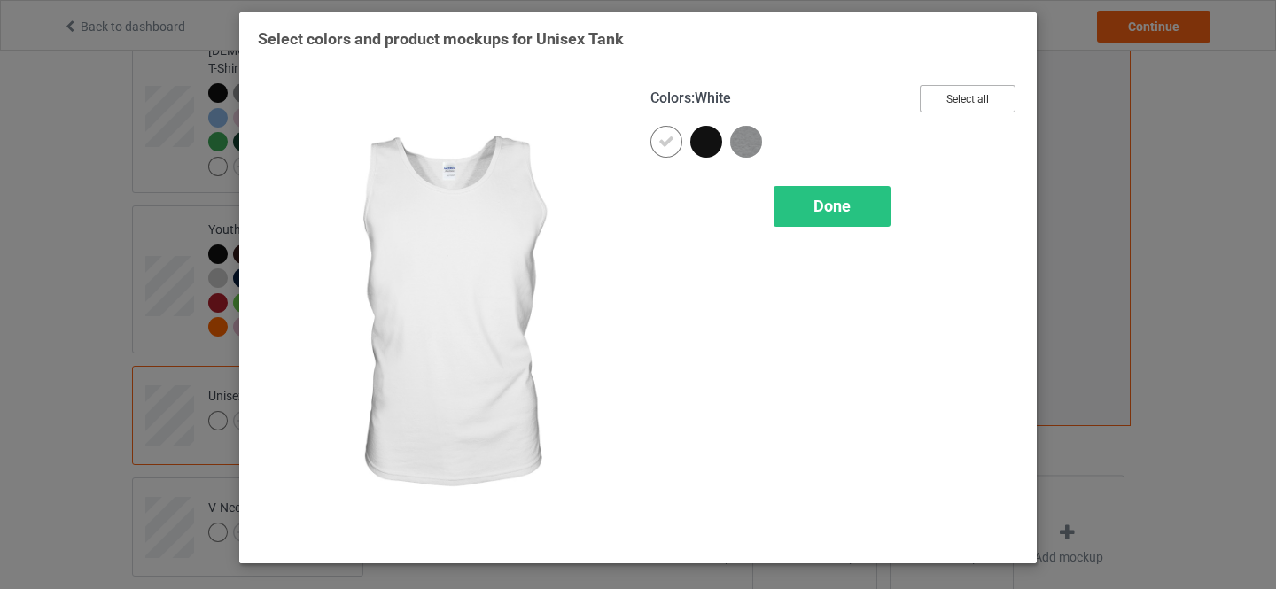
click at [947, 100] on button "Select all" at bounding box center [967, 98] width 96 height 27
click at [661, 141] on icon at bounding box center [666, 142] width 16 height 16
drag, startPoint x: 661, startPoint y: 141, endPoint x: 835, endPoint y: 213, distance: 188.7
click at [663, 141] on div at bounding box center [666, 142] width 32 height 32
click at [835, 213] on span "Done" at bounding box center [831, 206] width 37 height 19
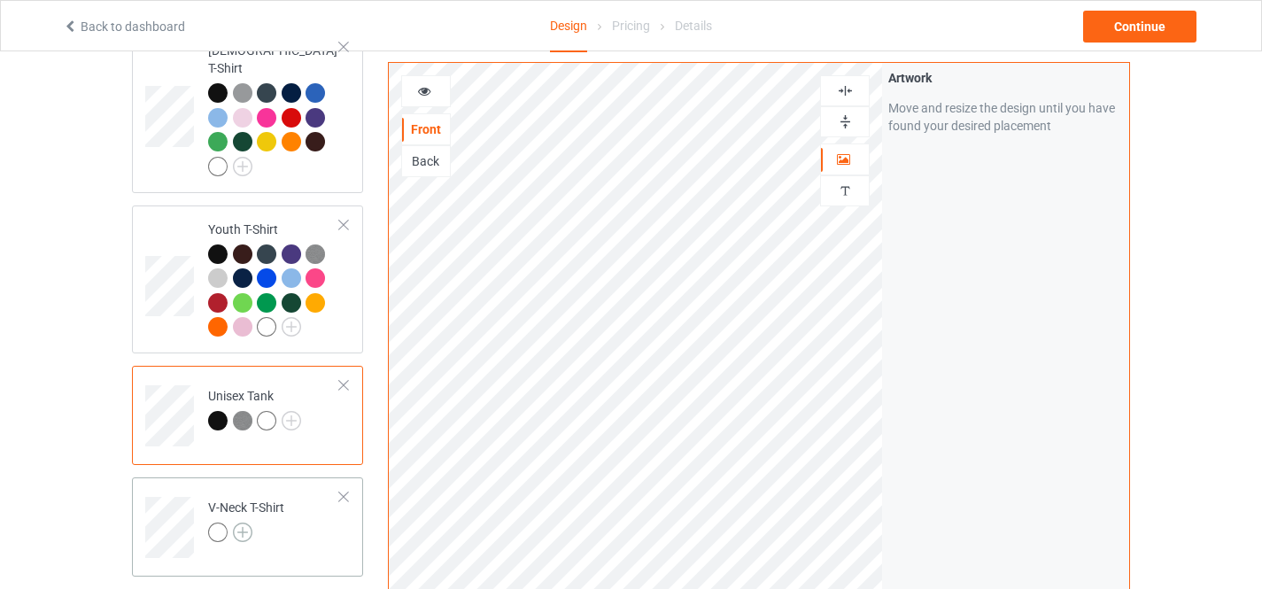
click at [243, 523] on img at bounding box center [242, 532] width 19 height 19
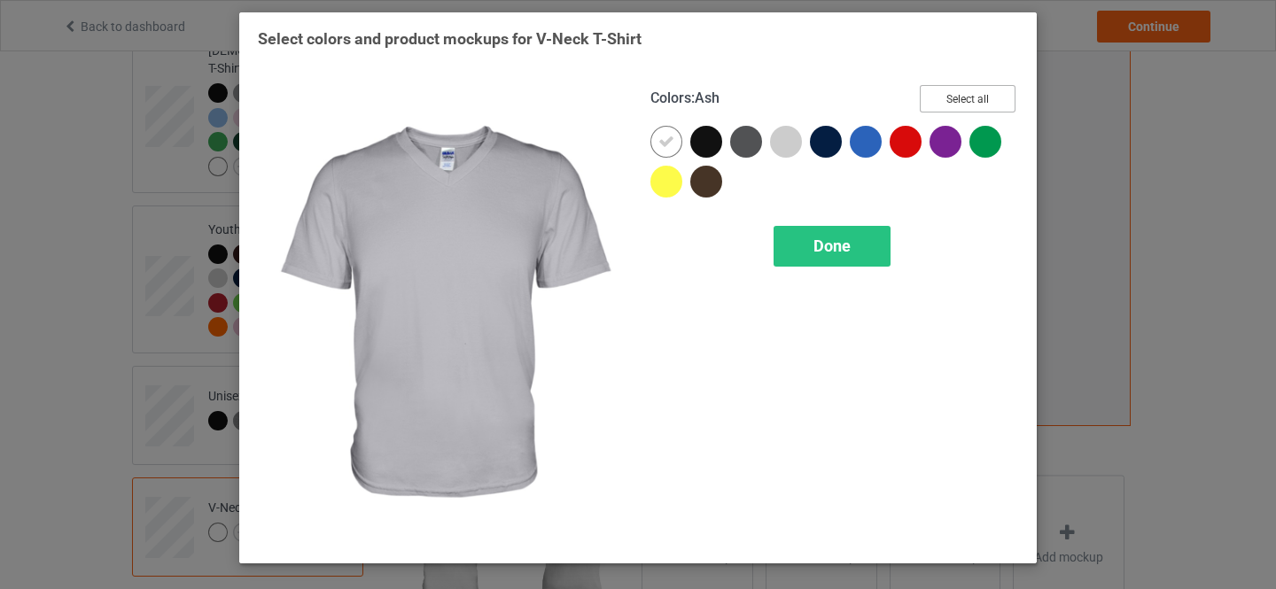
click at [961, 97] on button "Select all" at bounding box center [967, 98] width 96 height 27
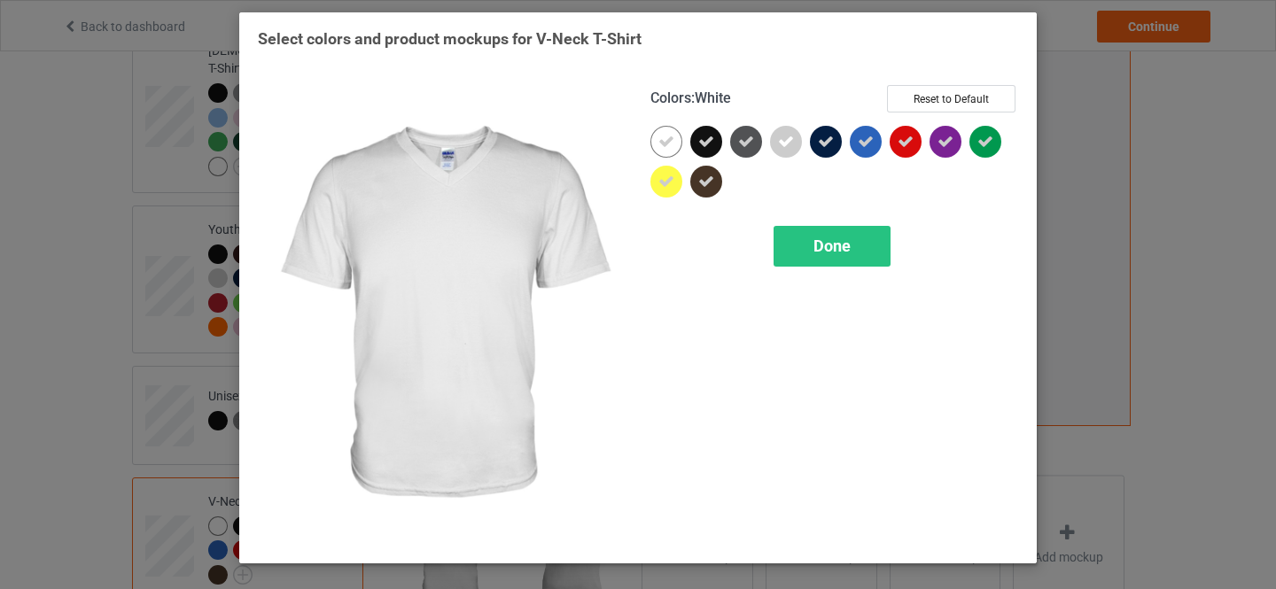
click at [671, 143] on icon at bounding box center [666, 142] width 16 height 16
click at [662, 140] on div at bounding box center [666, 142] width 32 height 32
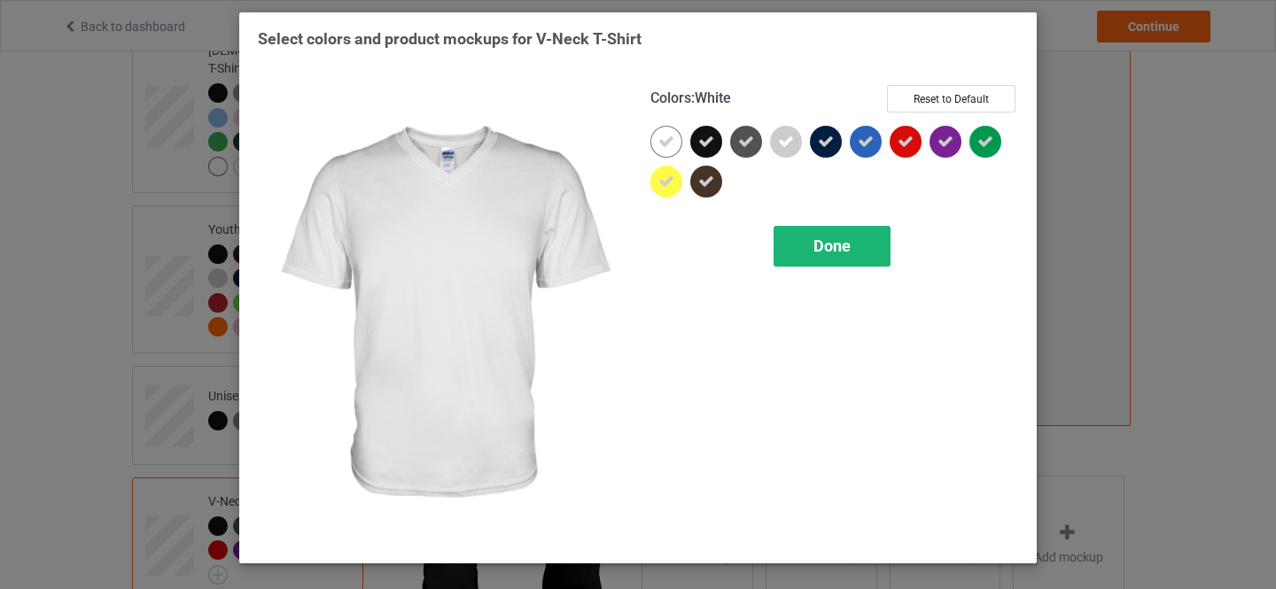
click at [826, 245] on span "Done" at bounding box center [831, 246] width 37 height 19
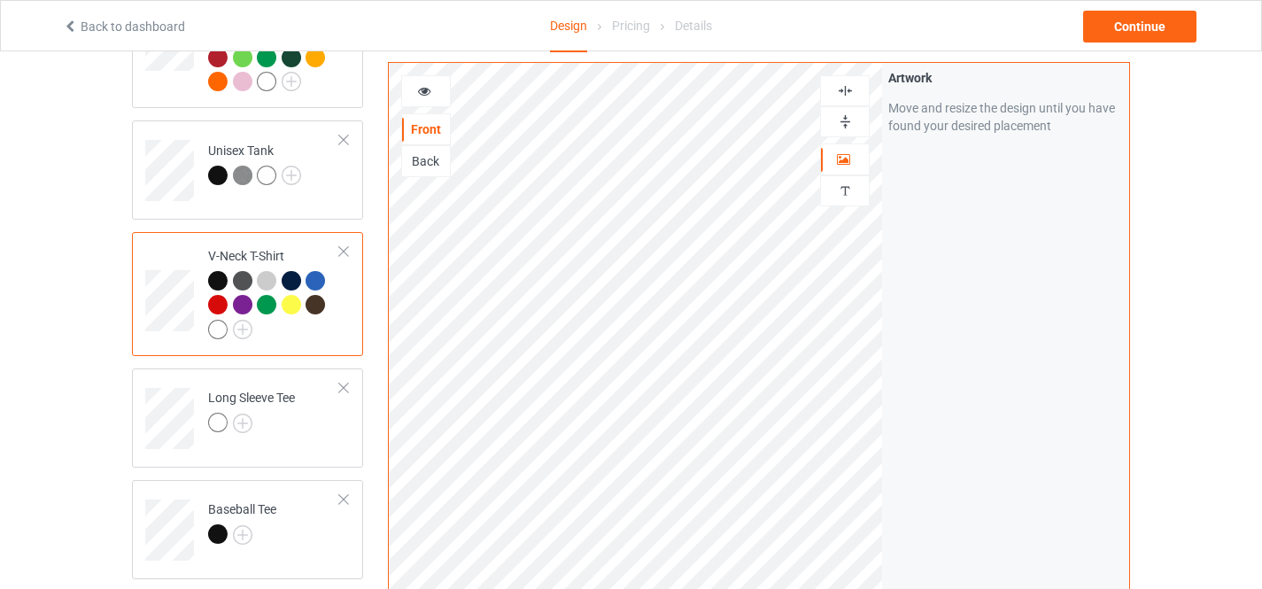
scroll to position [603, 0]
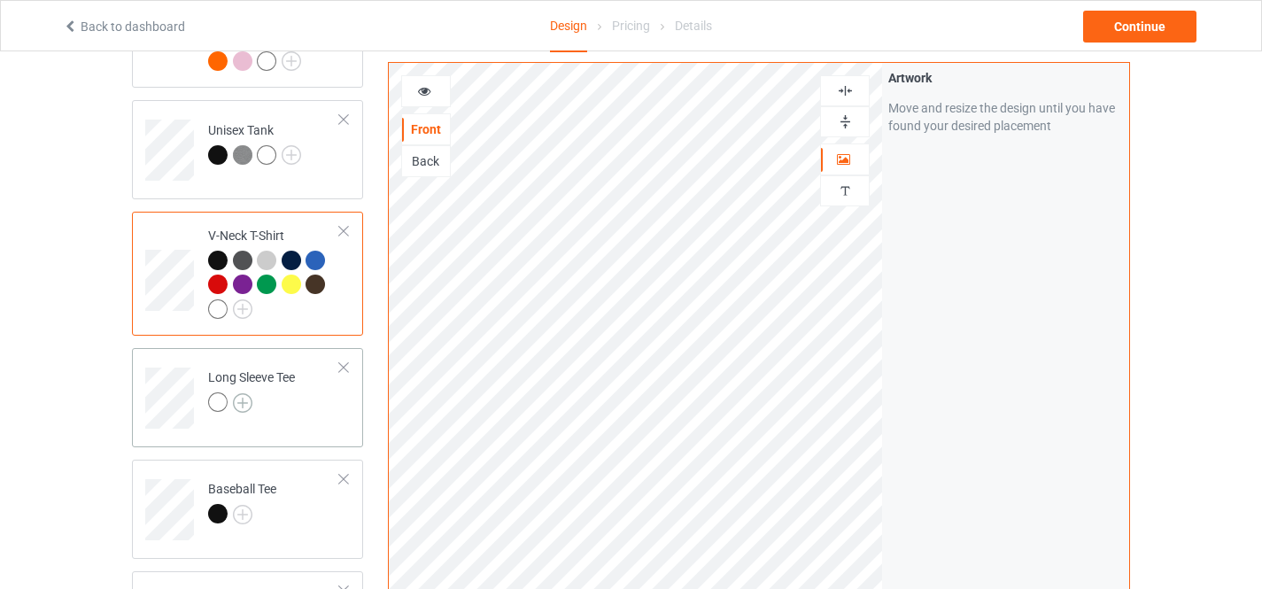
click at [240, 393] on img at bounding box center [242, 402] width 19 height 19
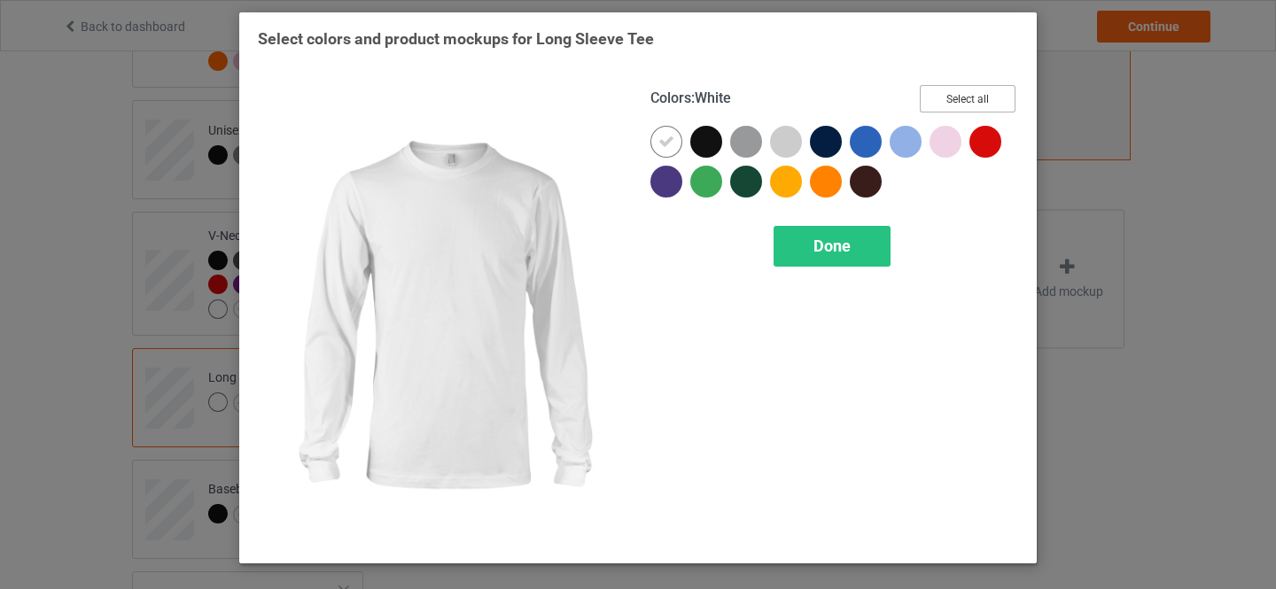
click at [964, 96] on button "Select all" at bounding box center [967, 98] width 96 height 27
click at [662, 140] on icon at bounding box center [666, 142] width 16 height 16
click at [665, 138] on div at bounding box center [666, 142] width 32 height 32
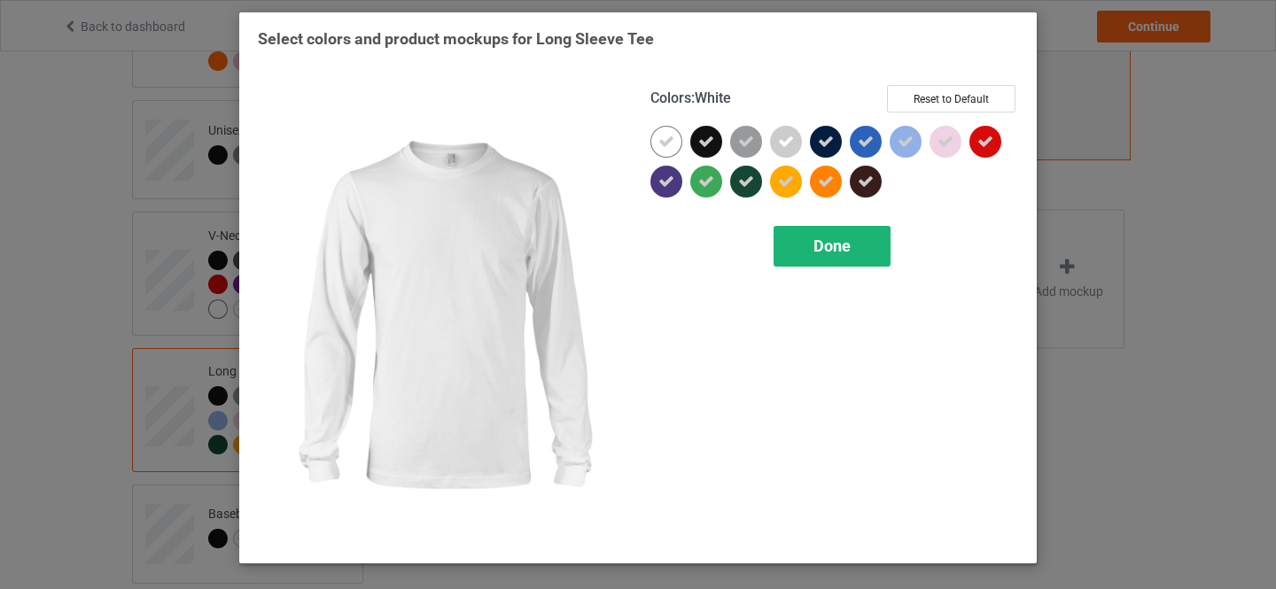
click at [828, 243] on span "Done" at bounding box center [831, 246] width 37 height 19
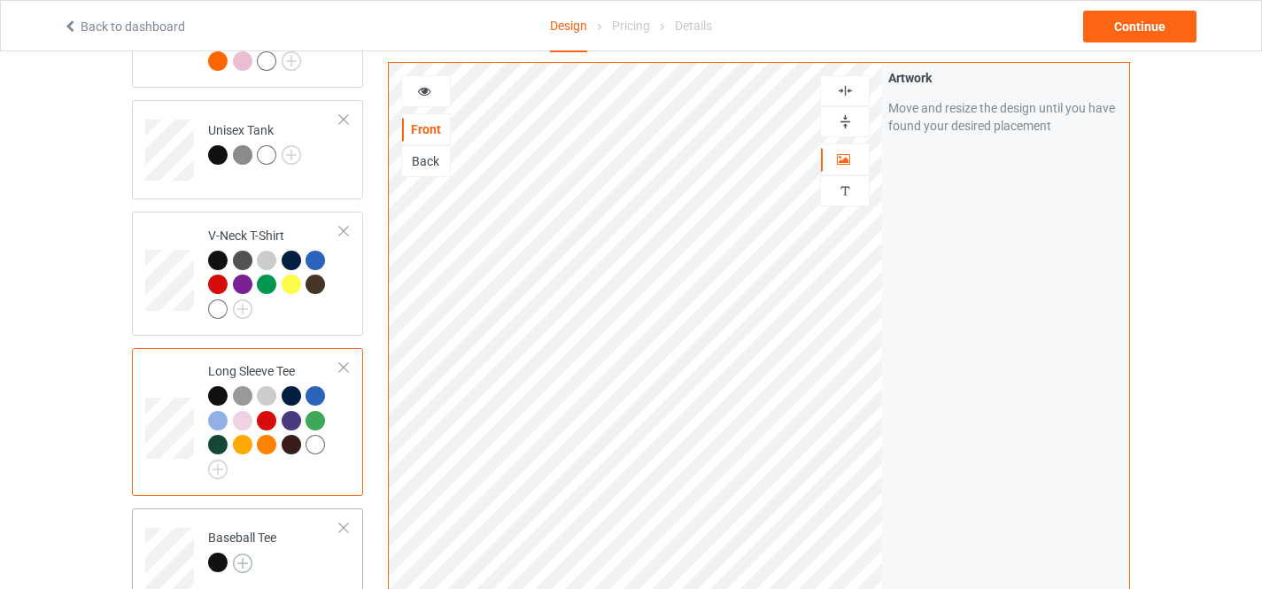
scroll to position [780, 0]
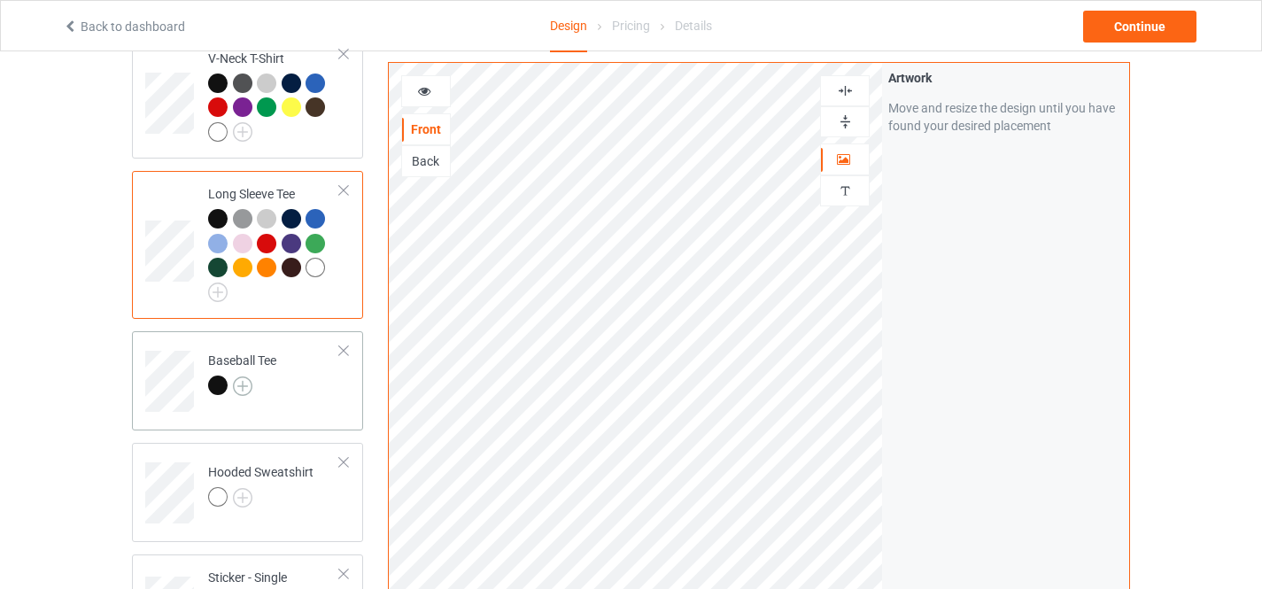
click at [241, 376] on img at bounding box center [242, 385] width 19 height 19
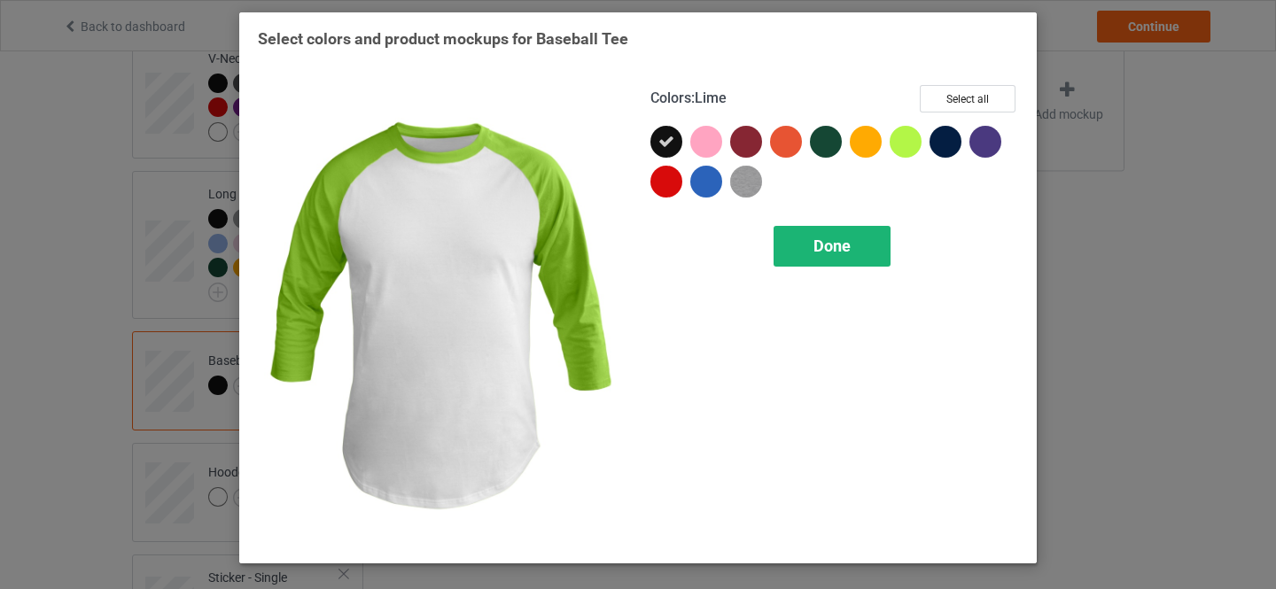
click at [971, 100] on button "Select all" at bounding box center [967, 98] width 96 height 27
click at [825, 245] on span "Done" at bounding box center [831, 246] width 37 height 19
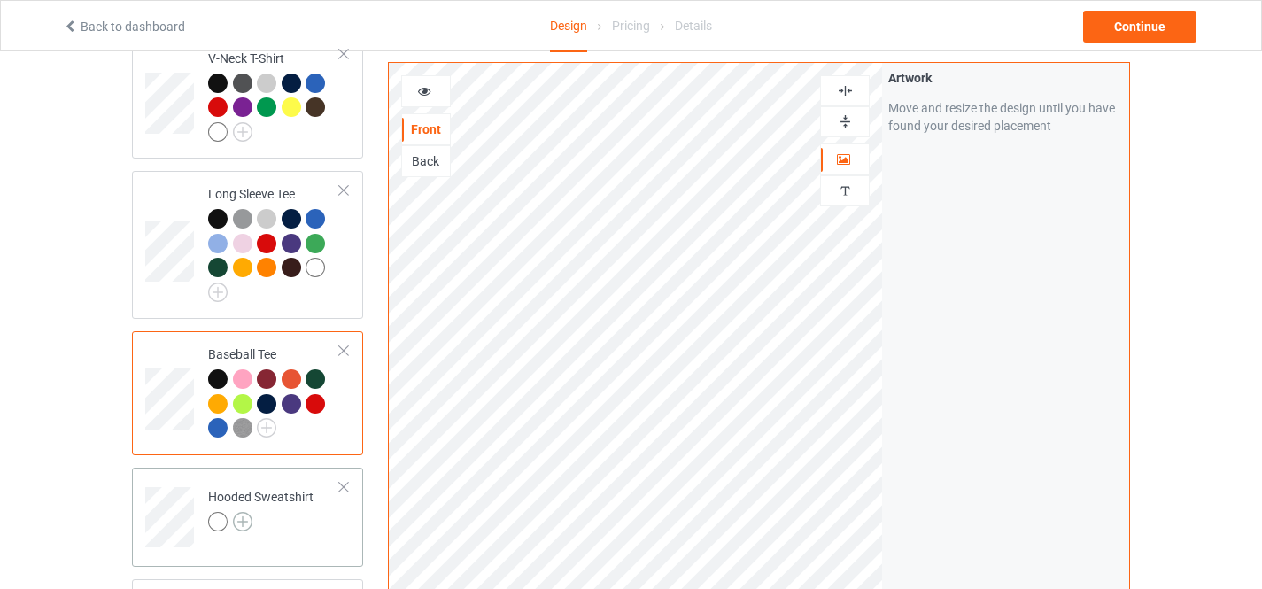
click at [245, 512] on img at bounding box center [242, 521] width 19 height 19
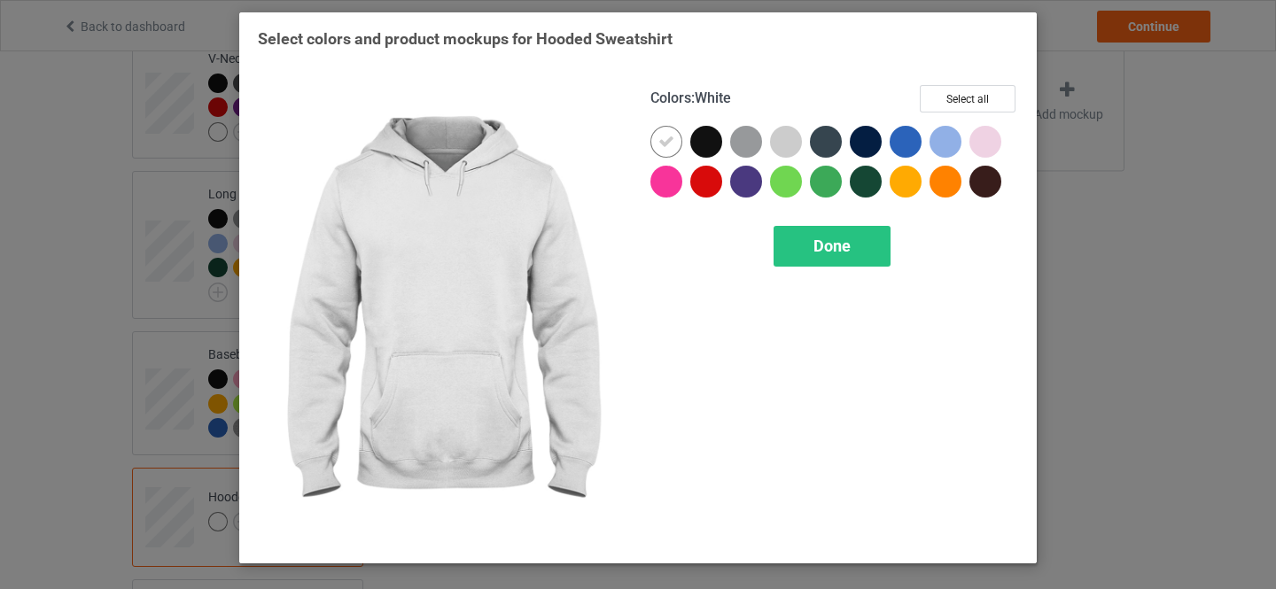
click at [962, 93] on button "Select all" at bounding box center [967, 98] width 96 height 27
click at [673, 143] on icon at bounding box center [666, 142] width 16 height 16
click at [665, 139] on div at bounding box center [666, 142] width 32 height 32
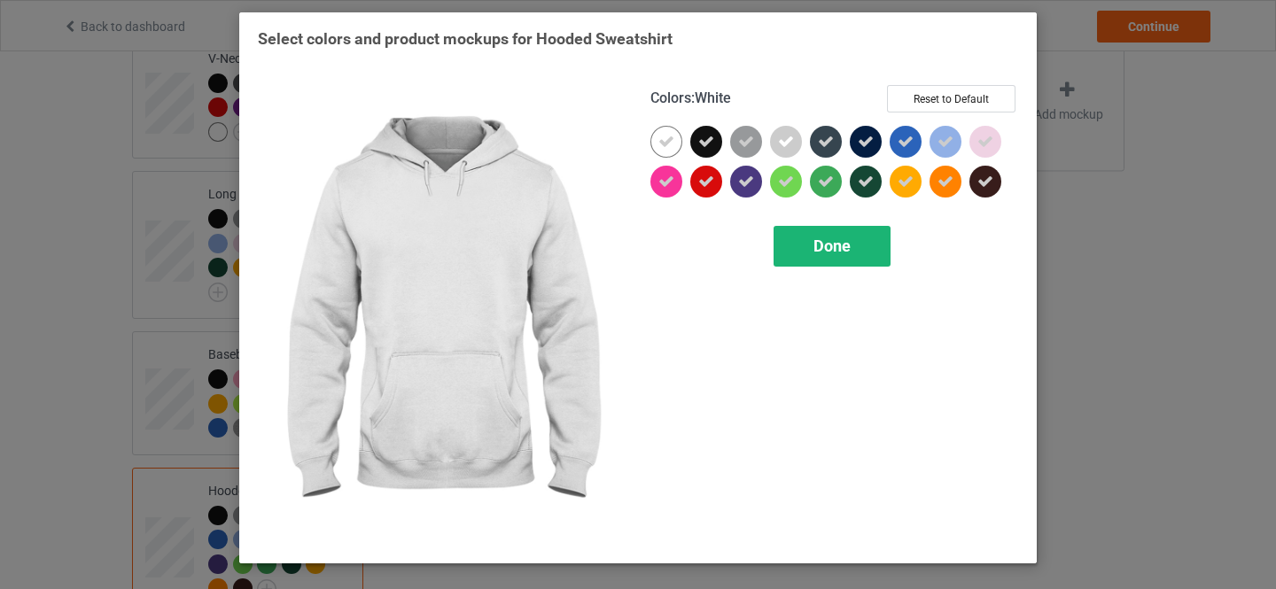
click at [827, 246] on span "Done" at bounding box center [831, 246] width 37 height 19
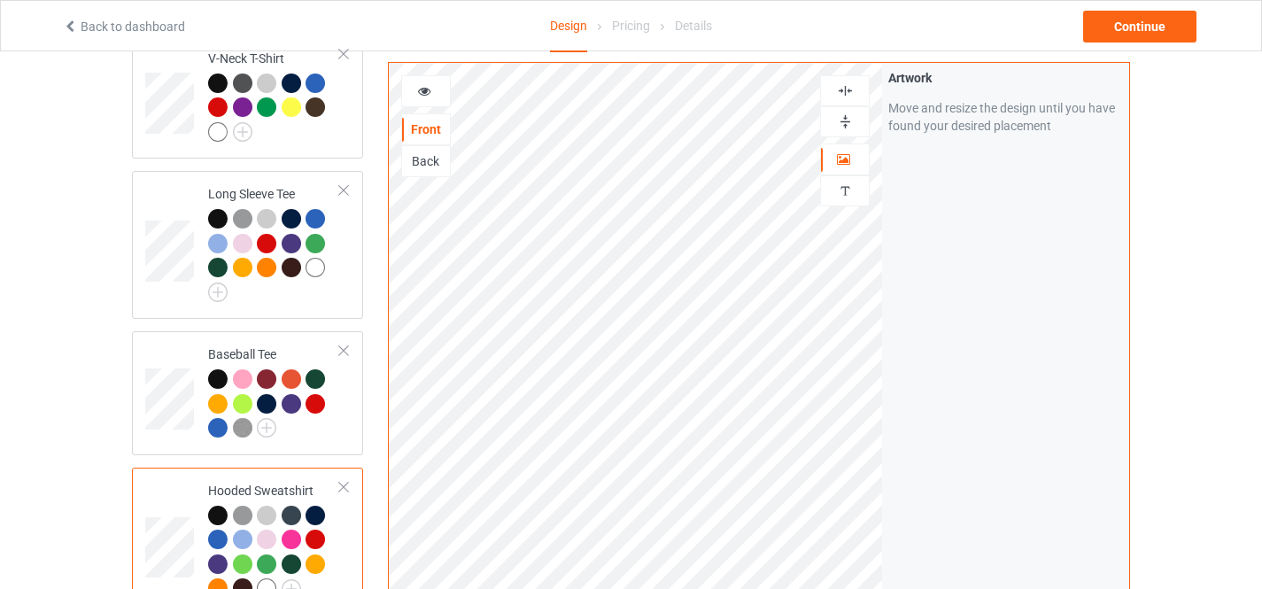
scroll to position [1223, 0]
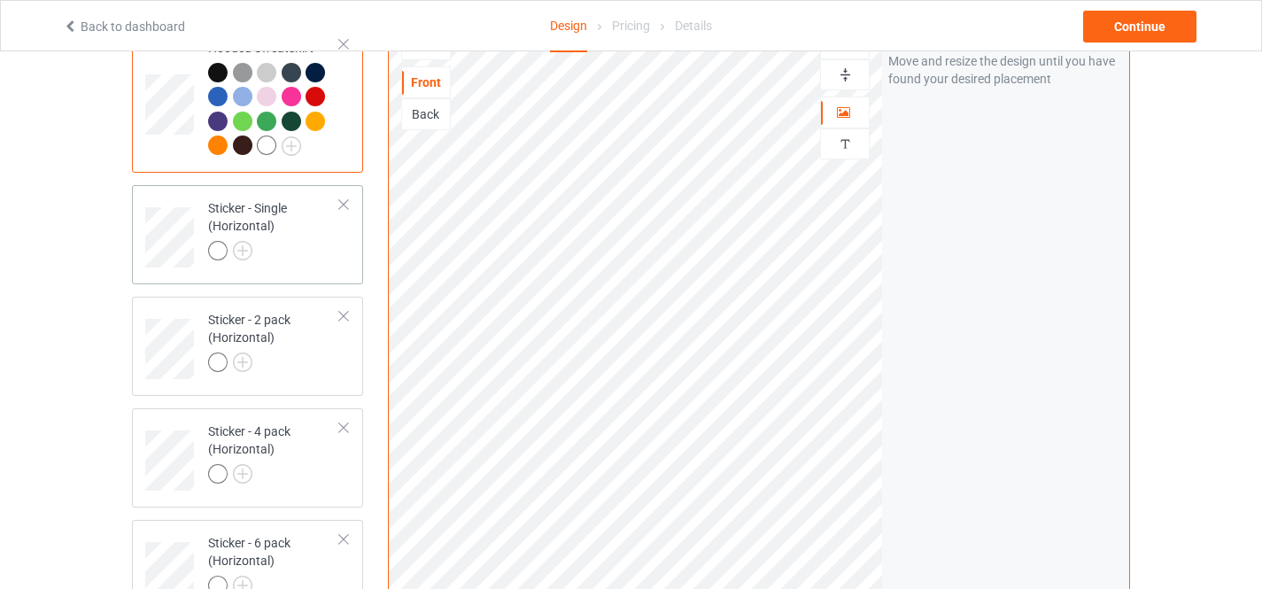
click at [265, 219] on div "Sticker - Single (Horizontal)" at bounding box center [274, 229] width 132 height 60
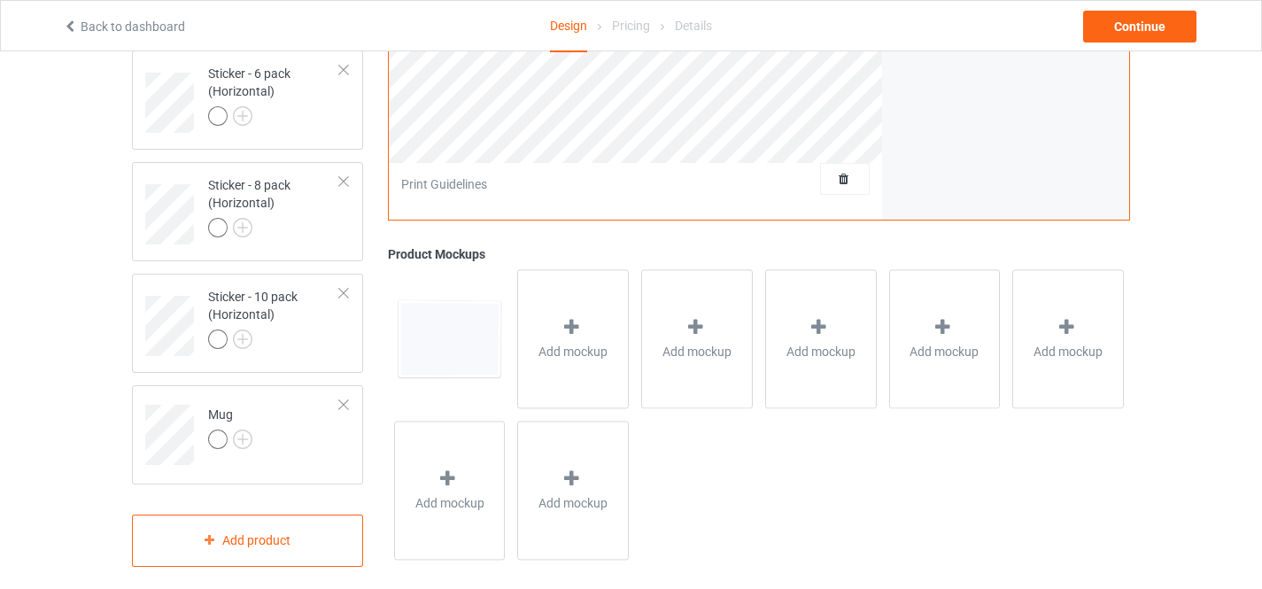
scroll to position [1697, 0]
click at [275, 388] on td "Mug" at bounding box center [273, 425] width 151 height 74
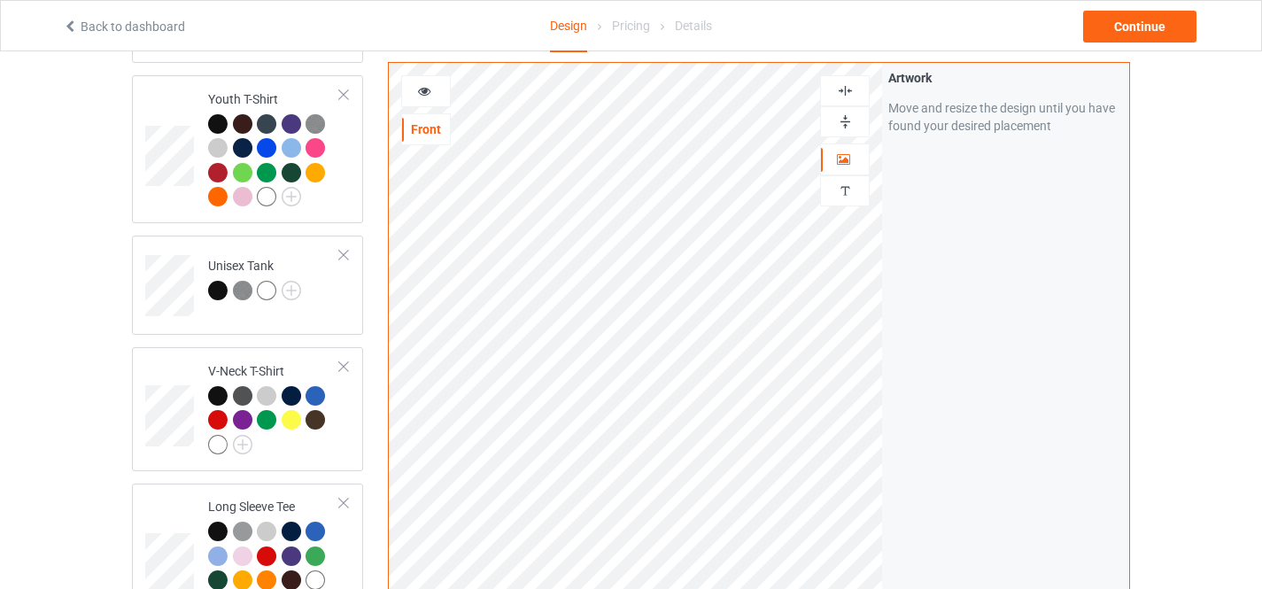
scroll to position [546, 0]
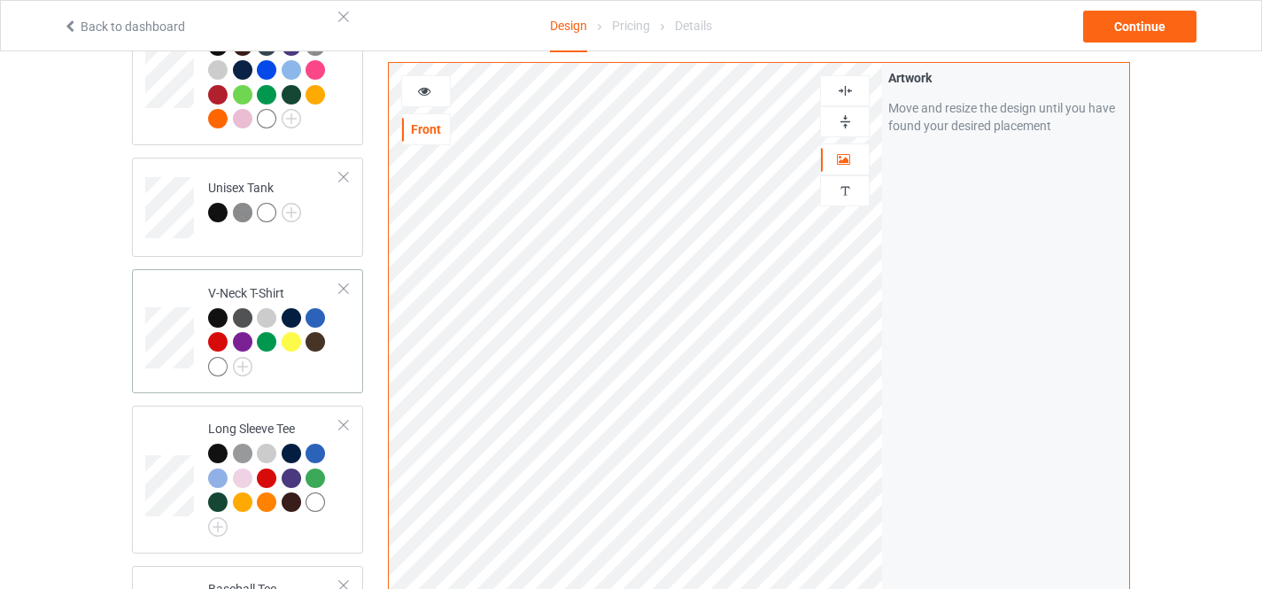
click at [156, 276] on td at bounding box center [171, 331] width 53 height 110
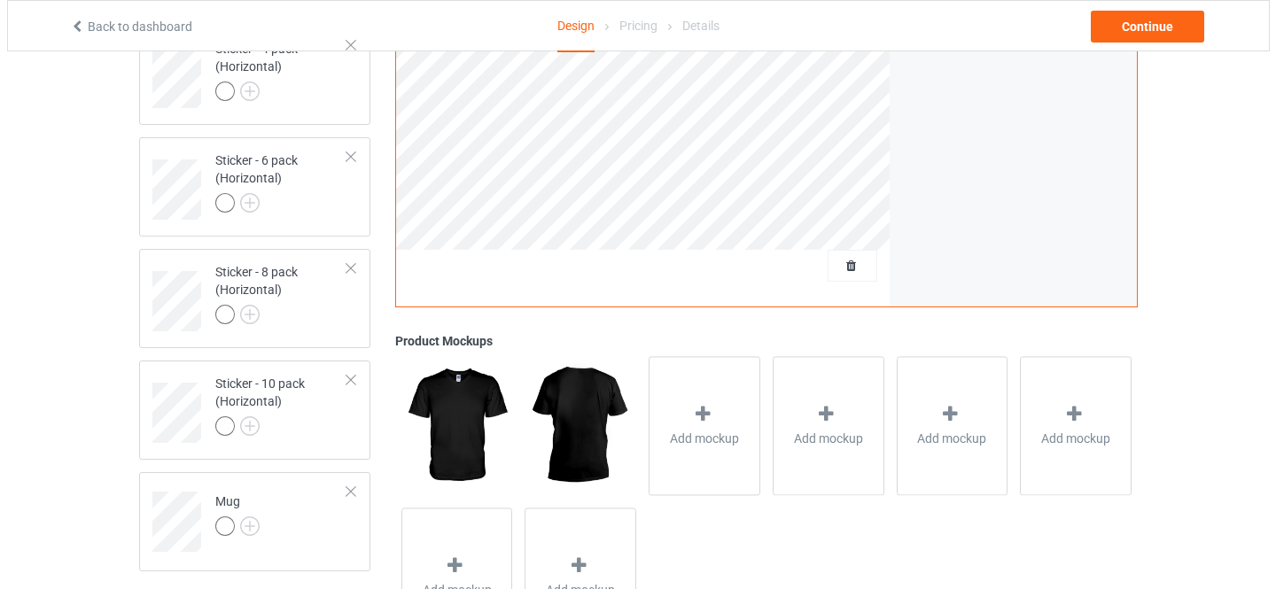
scroll to position [1609, 0]
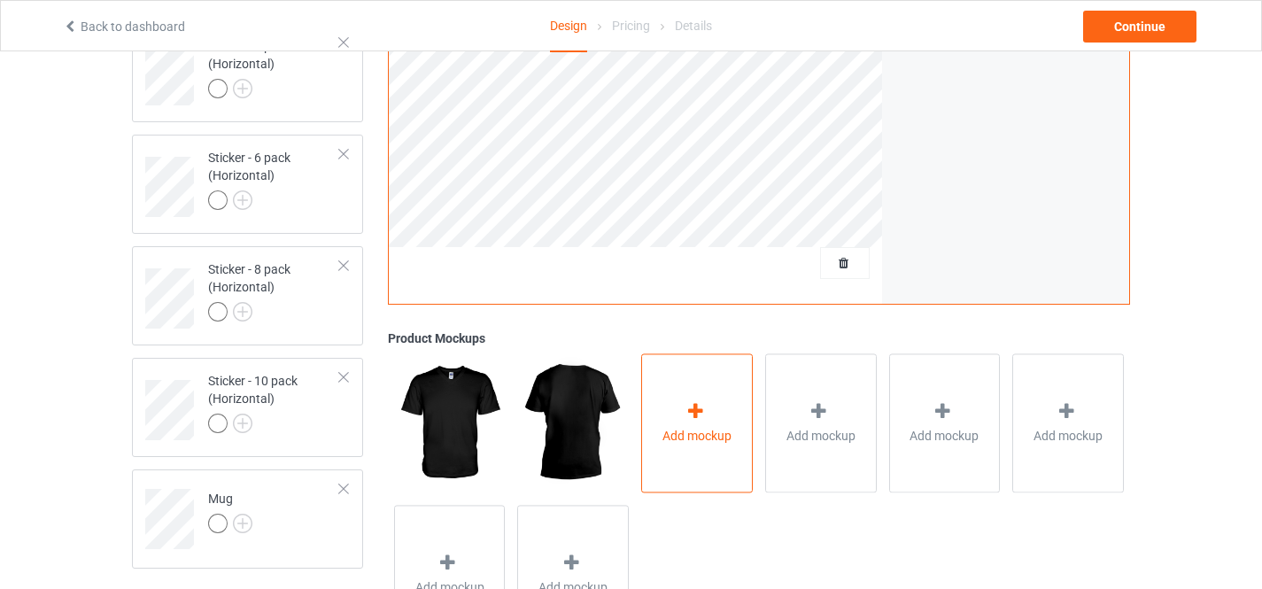
click at [706, 402] on icon at bounding box center [696, 411] width 22 height 19
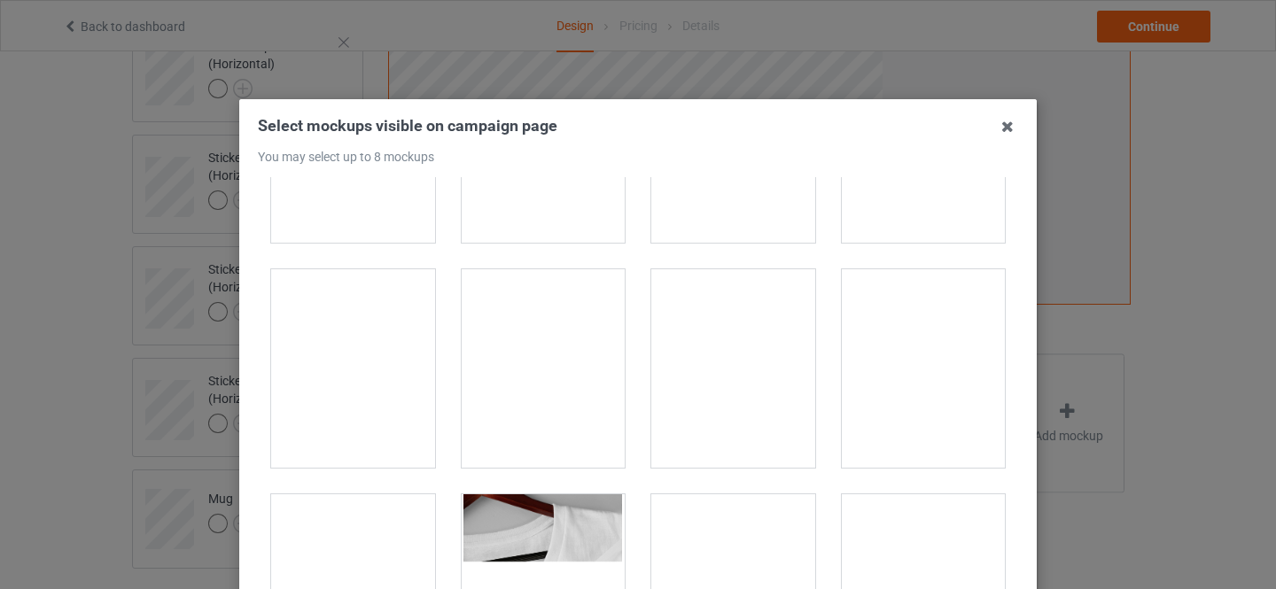
scroll to position [1772, 0]
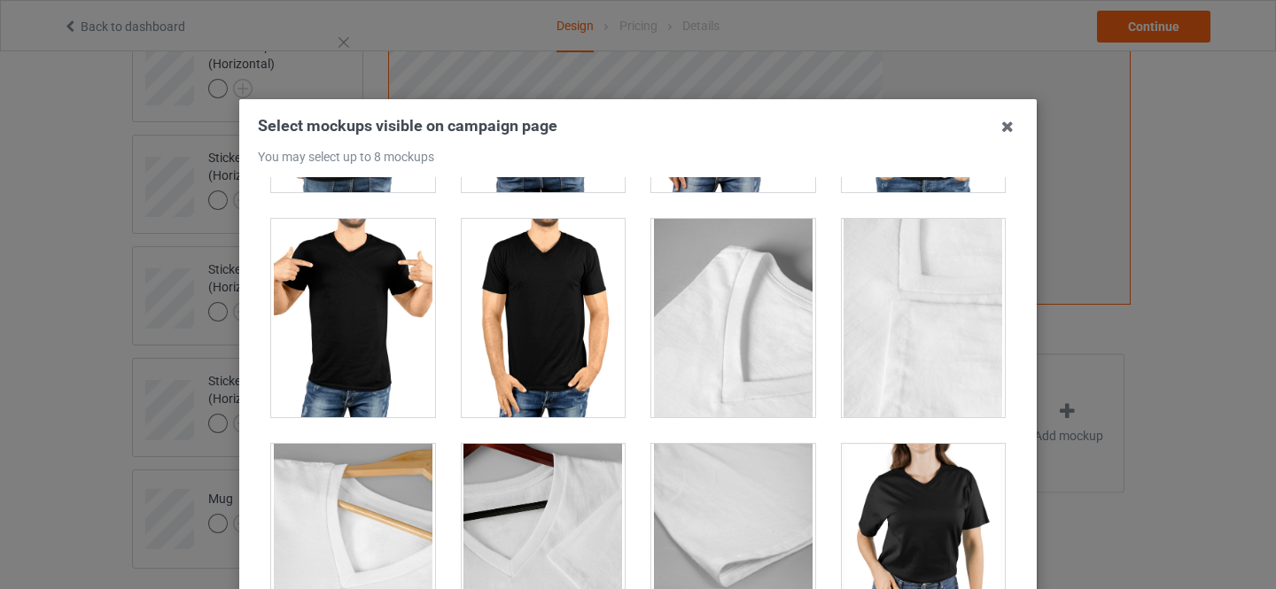
click at [318, 280] on div at bounding box center [353, 318] width 164 height 198
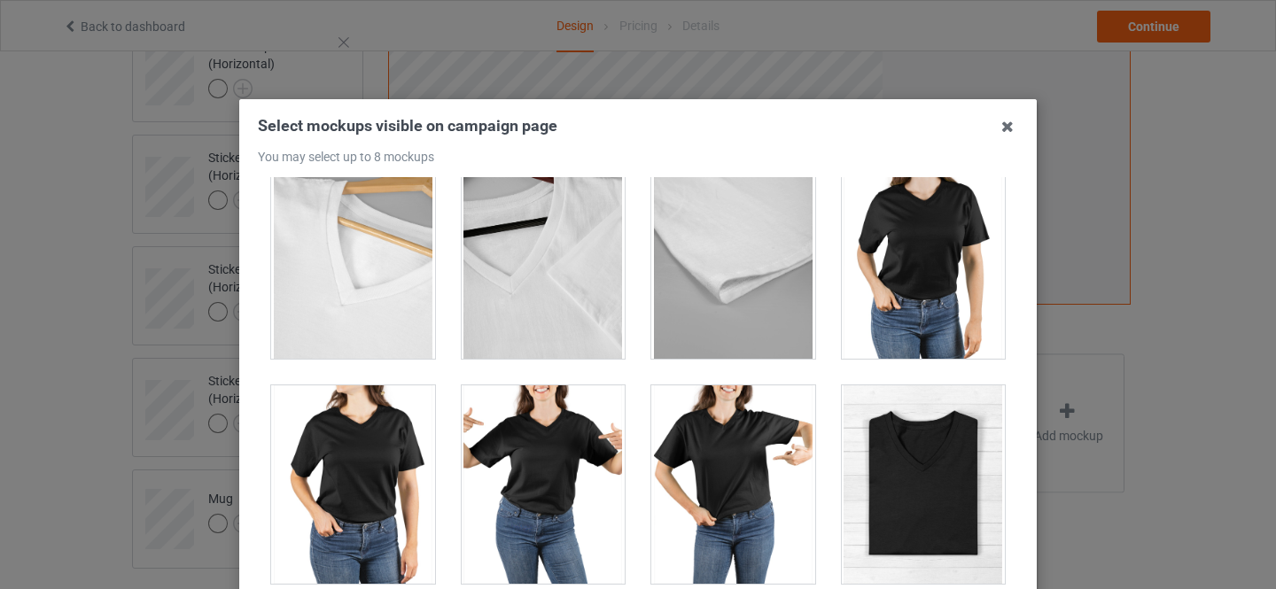
scroll to position [2126, 0]
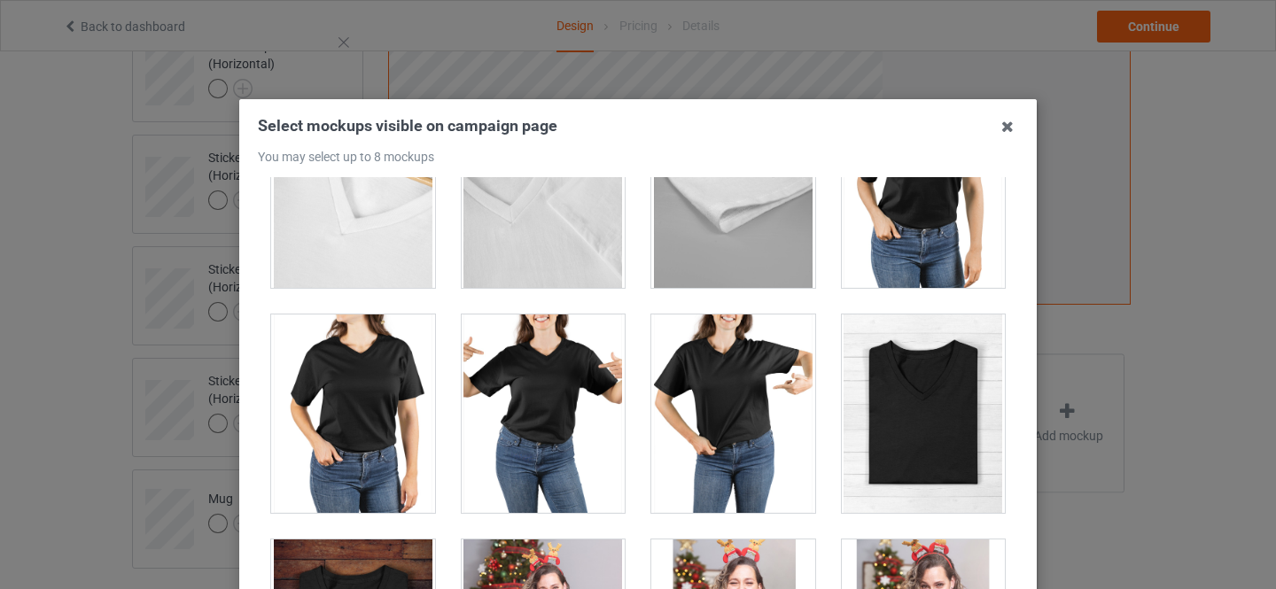
click at [351, 392] on div at bounding box center [353, 413] width 164 height 198
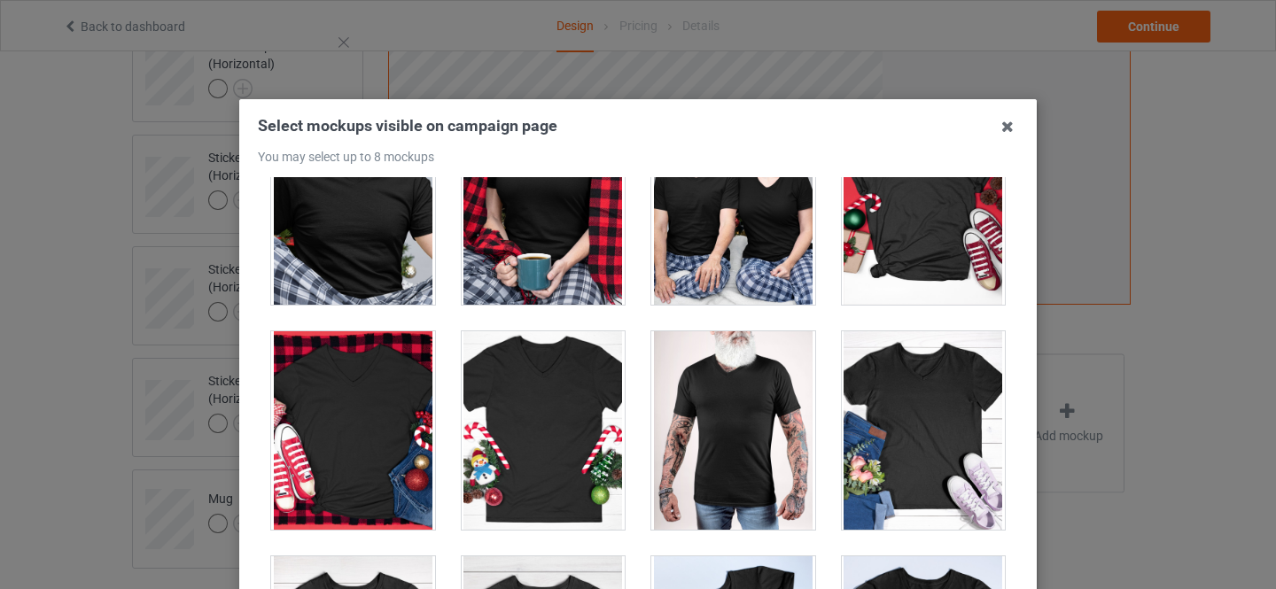
scroll to position [3012, 0]
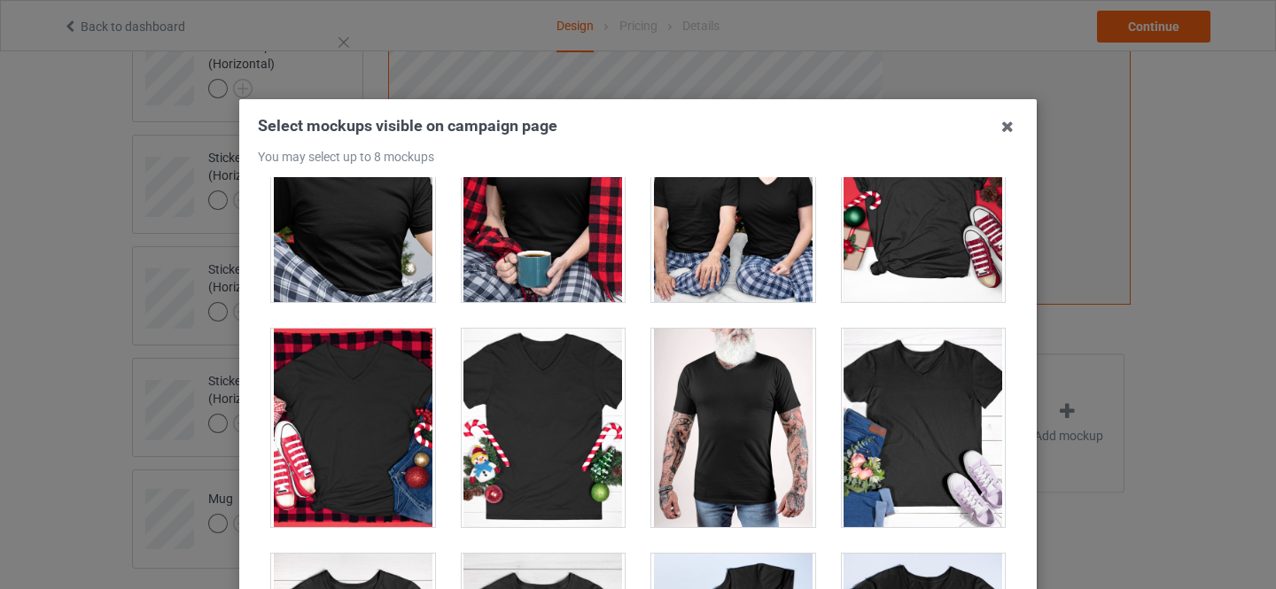
click at [915, 396] on div at bounding box center [924, 428] width 164 height 198
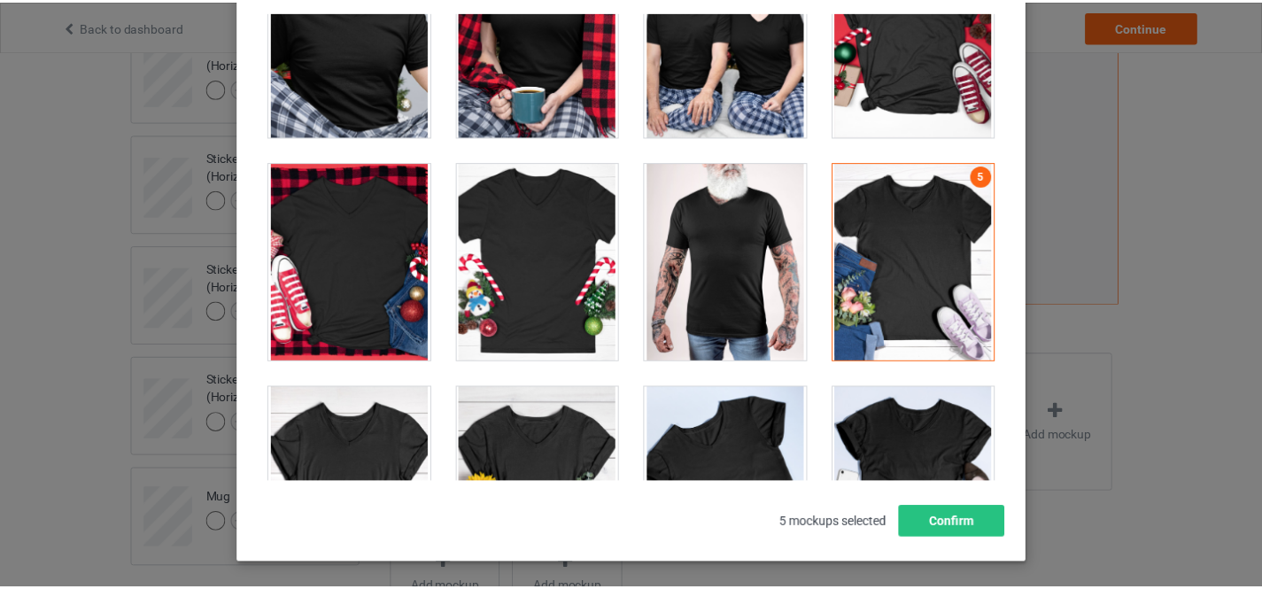
scroll to position [240, 0]
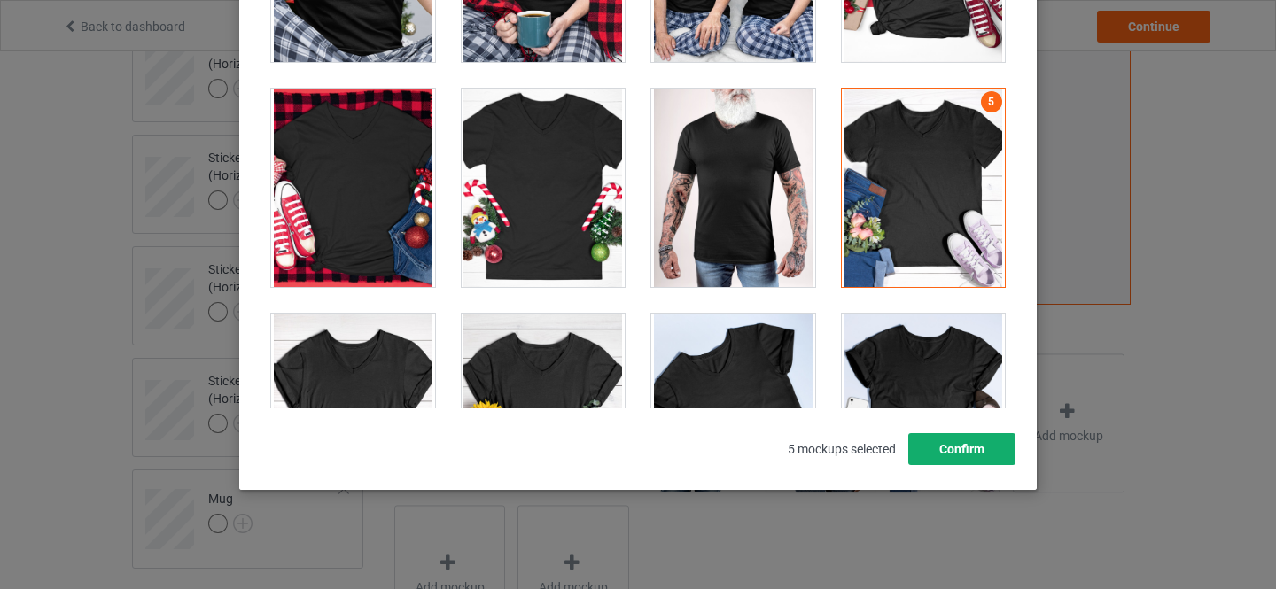
click at [947, 445] on button "Confirm" at bounding box center [961, 449] width 107 height 32
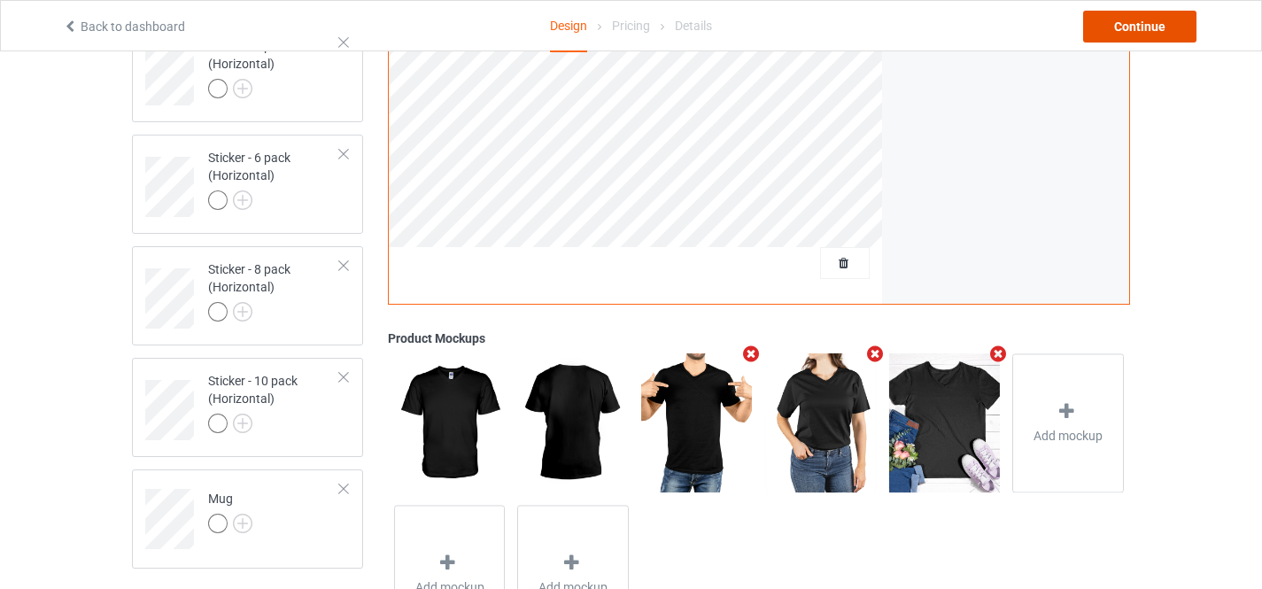
click at [1136, 26] on div "Continue" at bounding box center [1139, 27] width 113 height 32
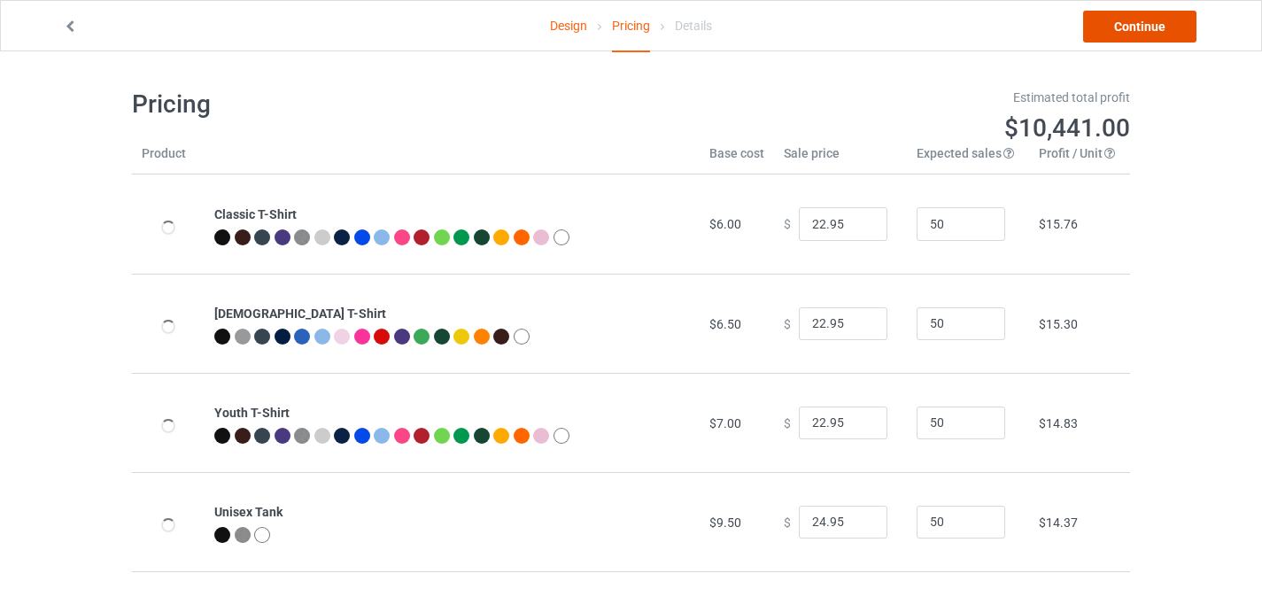
click at [1135, 27] on link "Continue" at bounding box center [1139, 27] width 113 height 32
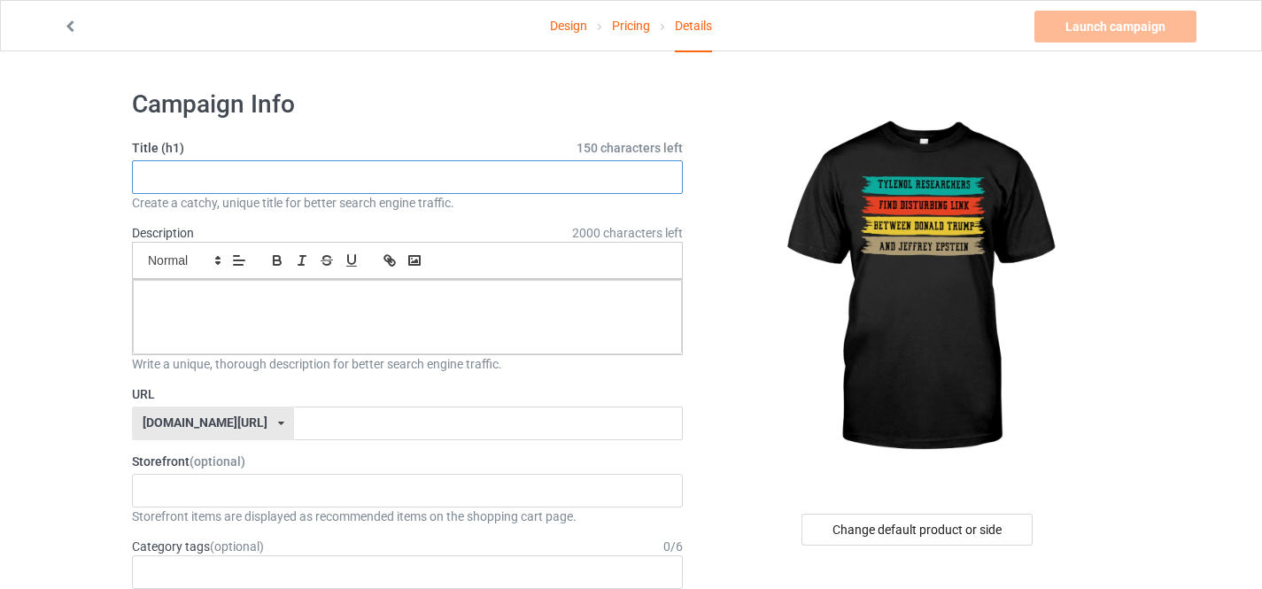
click at [224, 165] on input "text" at bounding box center [407, 177] width 551 height 34
paste input "[MEDICAL_DATA] RESEARCHERS FIND DISTURBING LINK BETWEEN [PERSON_NAME] AND [PERS…"
type input "[MEDICAL_DATA] RESEARCHERS FIND DISTURBING LINK BETWEEN [PERSON_NAME] AND [PERS…"
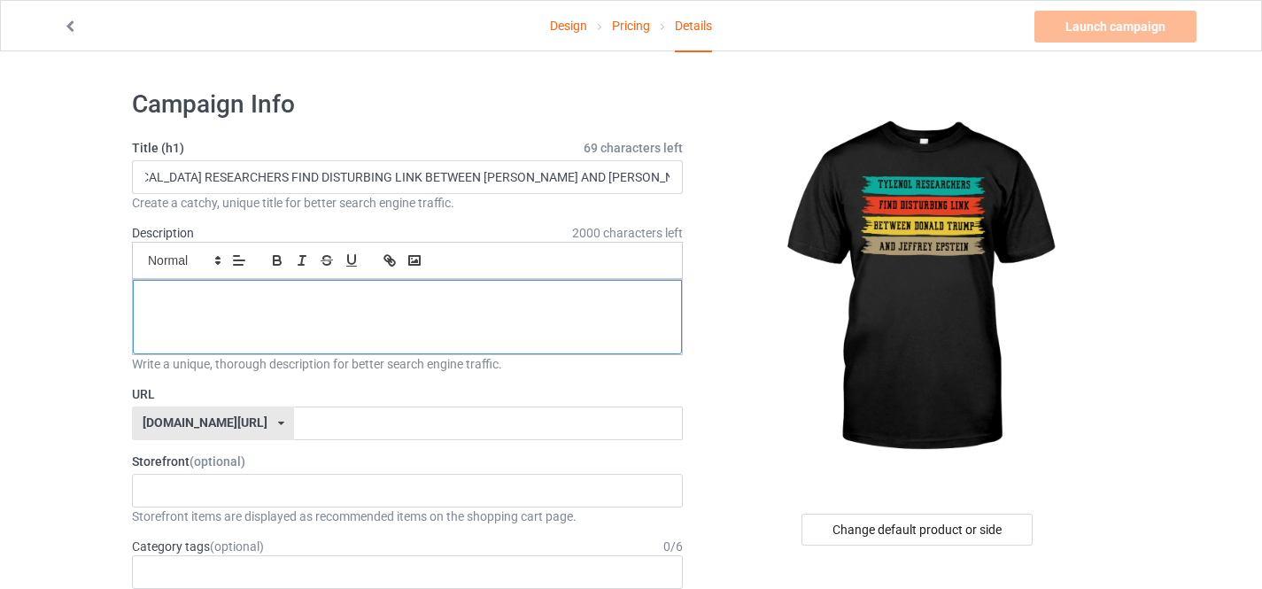
scroll to position [0, 0]
click at [252, 300] on p at bounding box center [407, 299] width 521 height 17
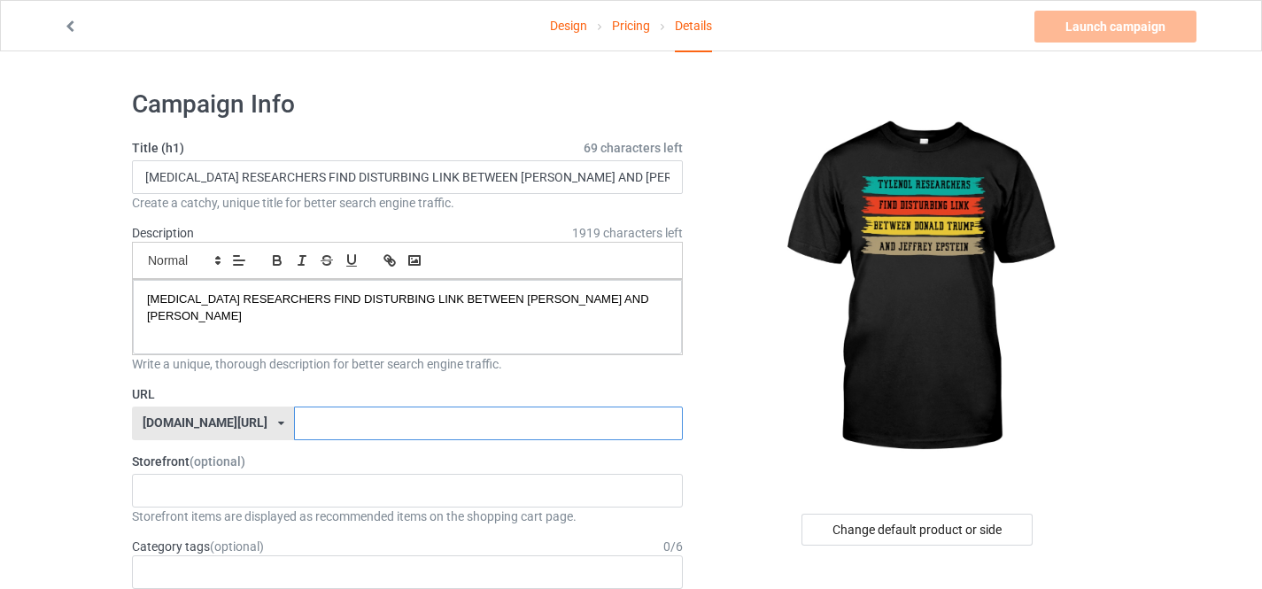
click at [326, 426] on input "text" at bounding box center [488, 424] width 388 height 34
paste input "[MEDICAL_DATA] RESEARCHERS FIND DISTURBING LINK BETWEEN D"
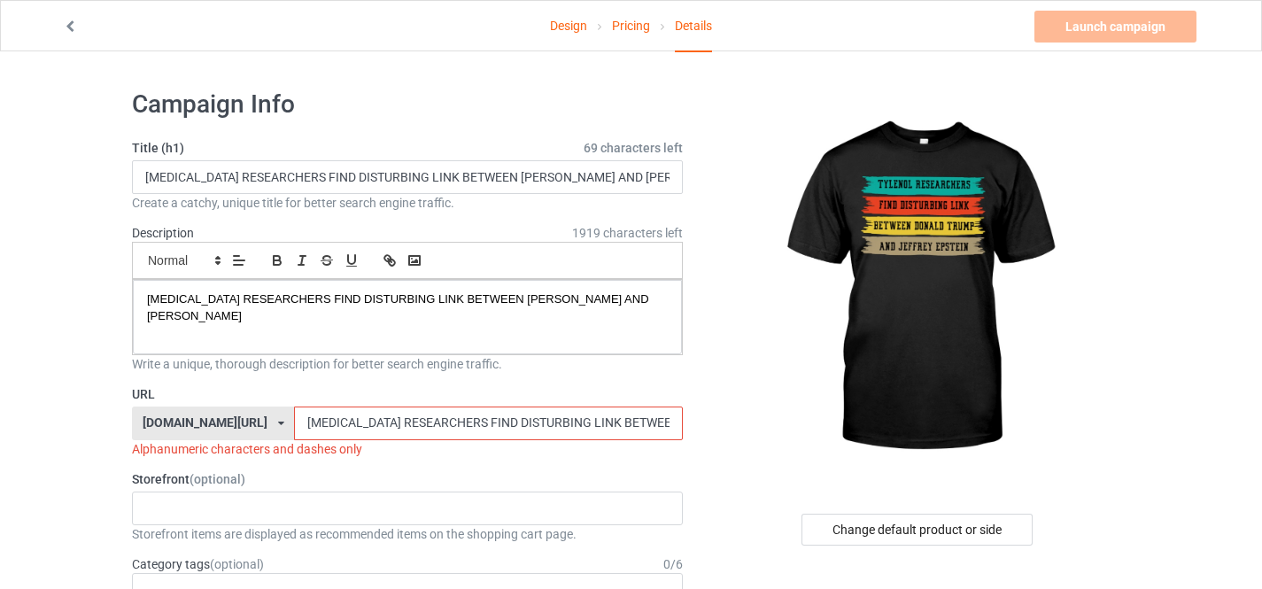
click at [173, 418] on div "[DOMAIN_NAME][URL]" at bounding box center [205, 422] width 125 height 12
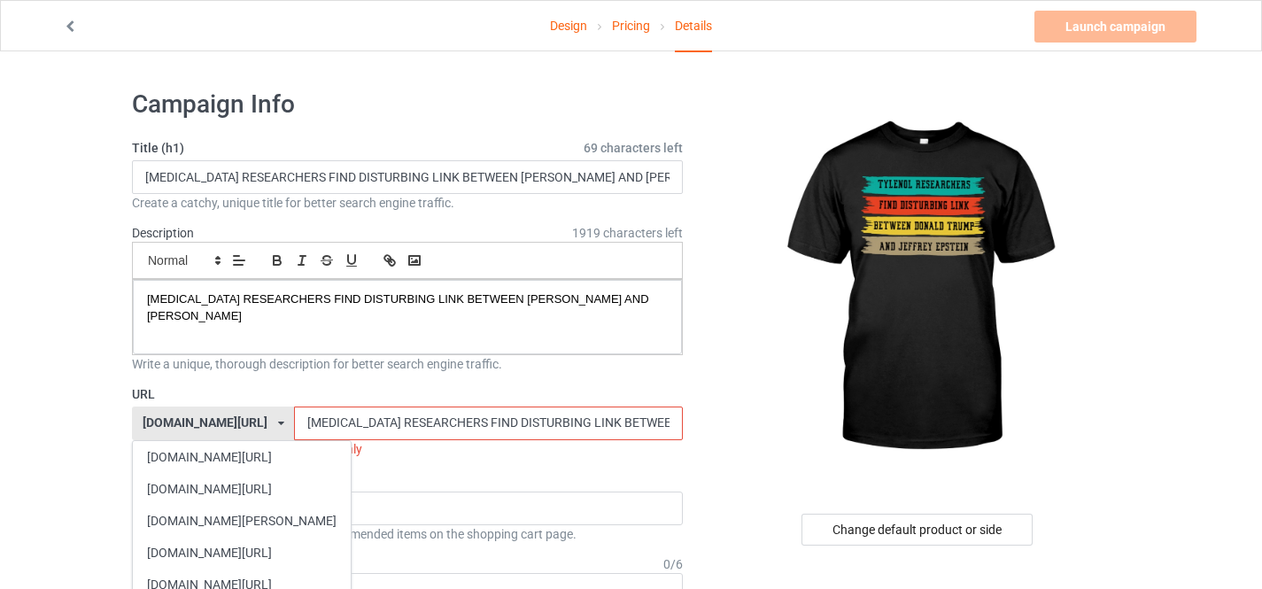
click at [235, 541] on div "[DOMAIN_NAME][URL]" at bounding box center [242, 553] width 218 height 32
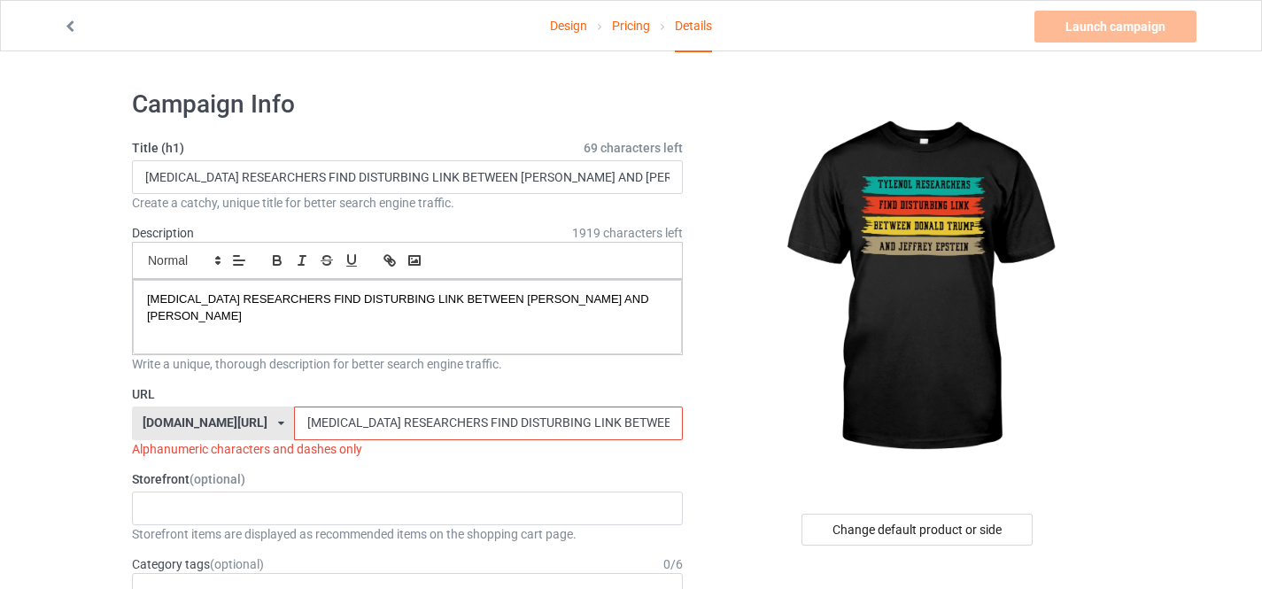
click at [610, 418] on input "[MEDICAL_DATA] RESEARCHERS FIND DISTURBING LINK BETWEEN" at bounding box center [488, 424] width 388 height 34
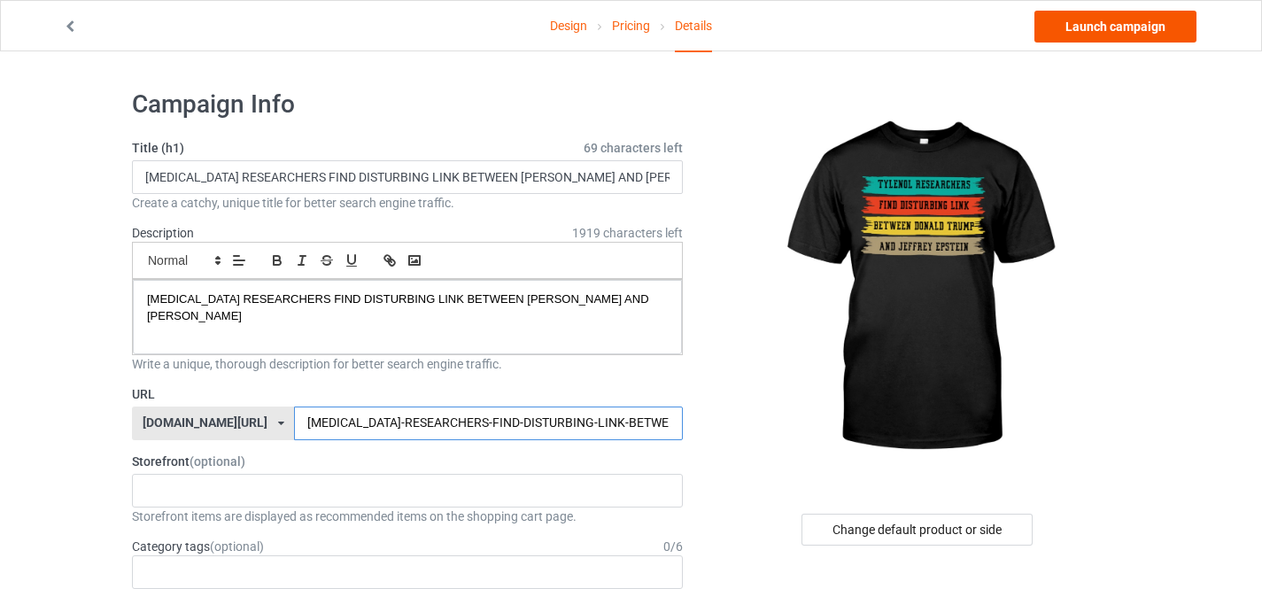
type input "[MEDICAL_DATA]-RESEARCHERS-FIND-DISTURBING-LINK-BETWEEN"
click at [1096, 27] on link "Launch campaign" at bounding box center [1116, 27] width 162 height 32
